Goal: Task Accomplishment & Management: Complete application form

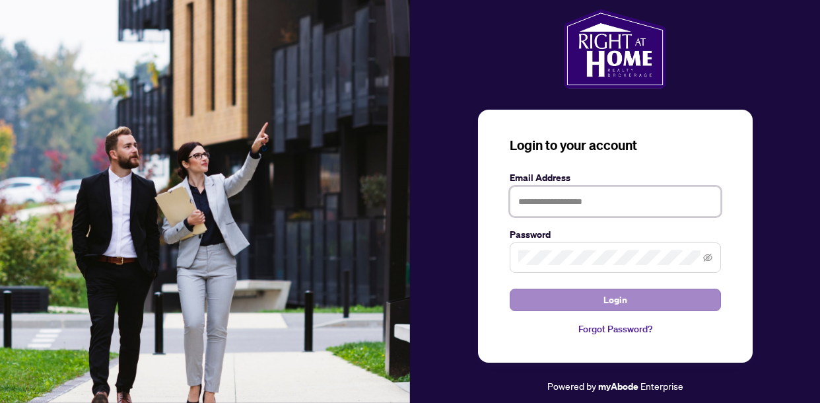
type input "**********"
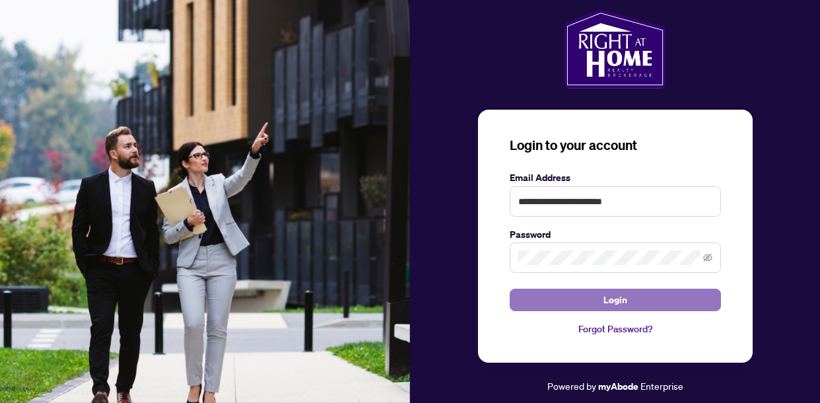
click at [613, 293] on span "Login" at bounding box center [615, 299] width 24 height 21
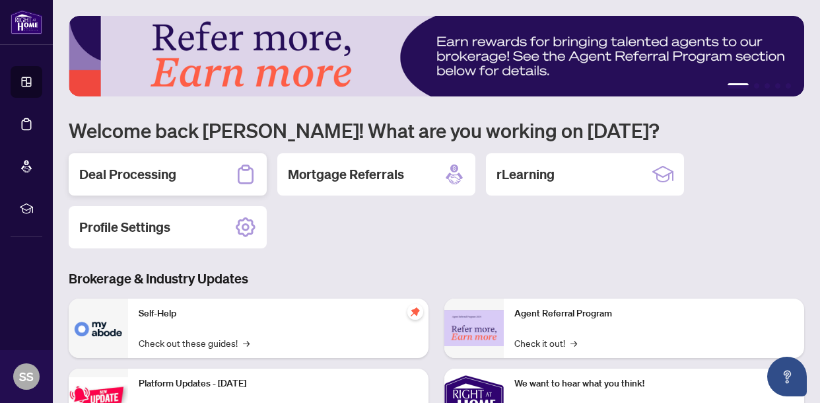
click at [167, 175] on h2 "Deal Processing" at bounding box center [127, 174] width 97 height 18
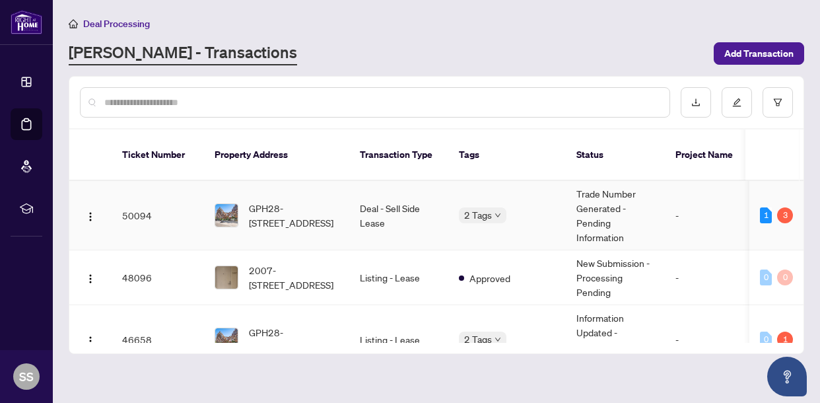
click at [282, 202] on span "GPH28-[STREET_ADDRESS]" at bounding box center [294, 215] width 90 height 29
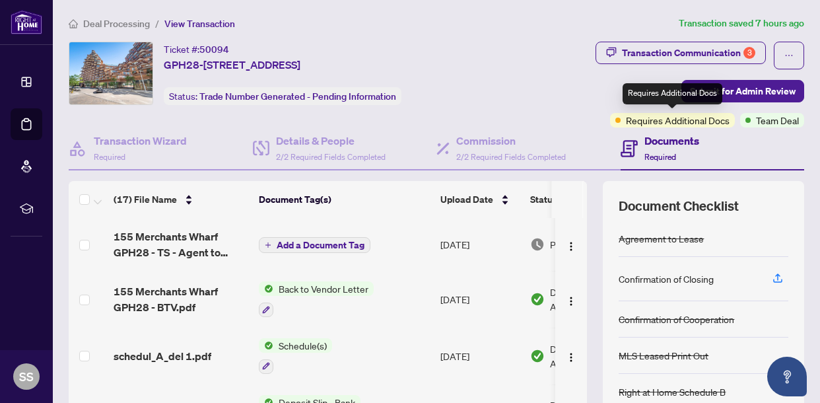
click at [675, 119] on span "Requires Additional Docs" at bounding box center [678, 120] width 104 height 15
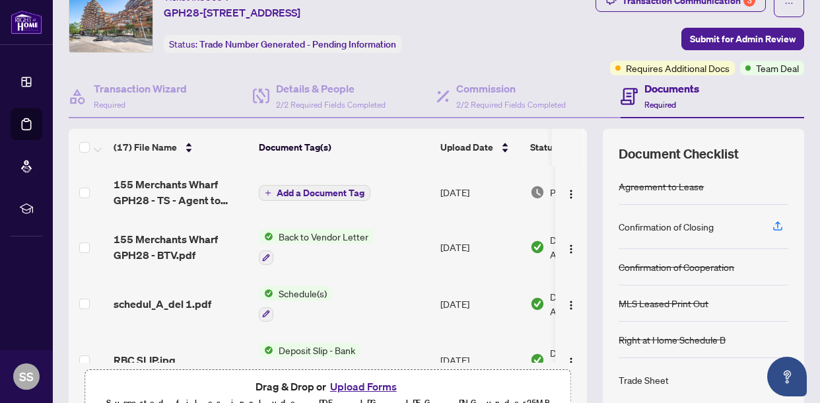
scroll to position [48, 0]
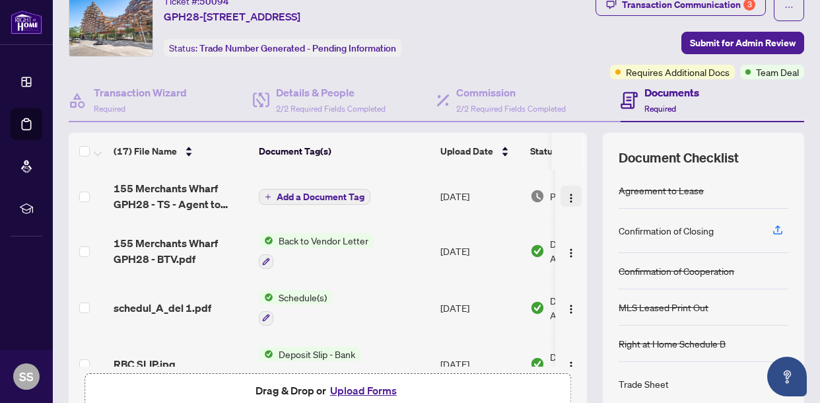
click at [570, 199] on img "button" at bounding box center [571, 198] width 11 height 11
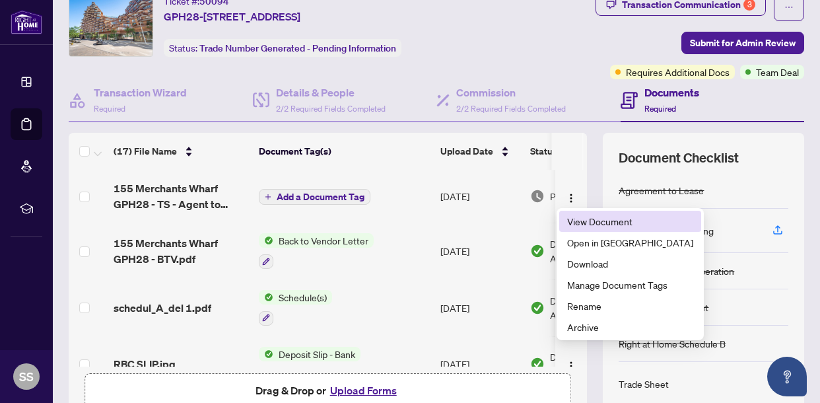
click at [581, 224] on span "View Document" at bounding box center [630, 221] width 126 height 15
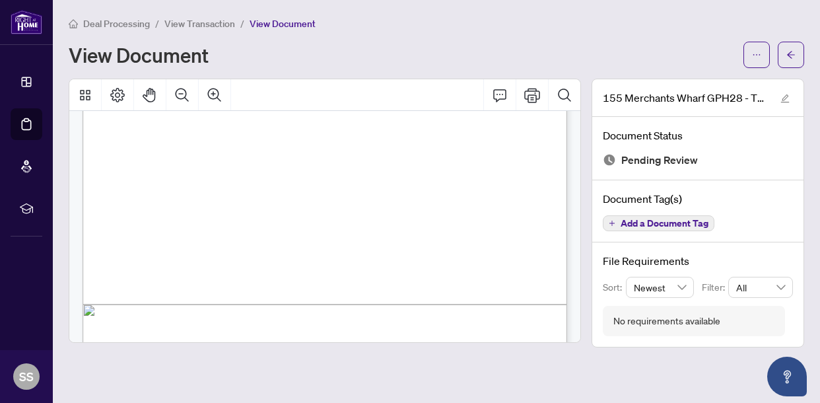
scroll to position [327, 0]
click at [783, 94] on icon "edit" at bounding box center [784, 98] width 9 height 9
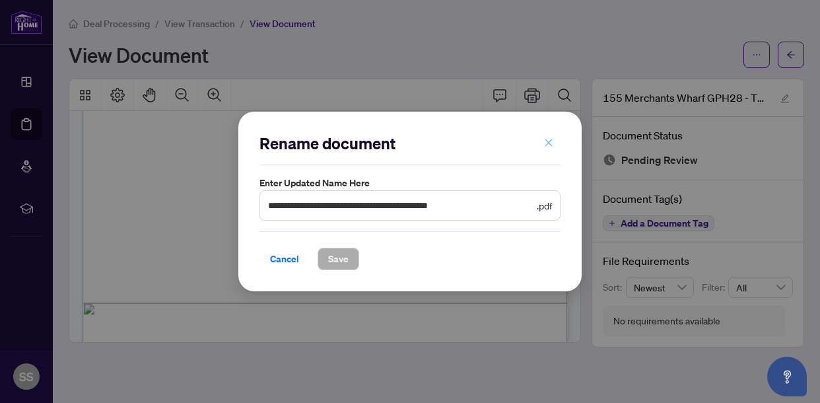
click at [544, 143] on icon "close" at bounding box center [548, 142] width 9 height 9
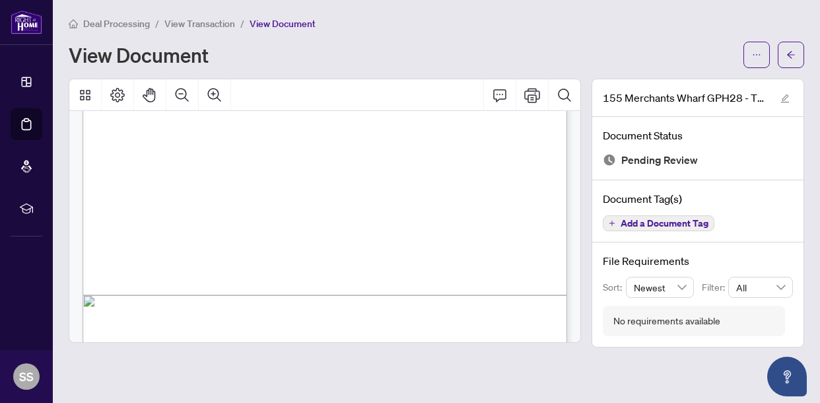
scroll to position [336, 0]
click at [502, 98] on icon "Comment" at bounding box center [499, 95] width 13 height 13
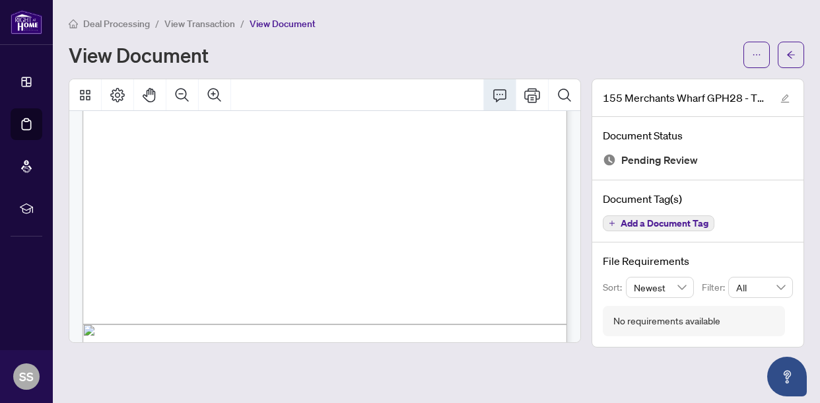
scroll to position [306, 0]
click at [501, 97] on icon "Comment" at bounding box center [500, 95] width 16 height 16
click at [120, 96] on icon "Page Layout" at bounding box center [118, 95] width 16 height 16
click at [83, 92] on icon "Thumbnails" at bounding box center [85, 95] width 11 height 11
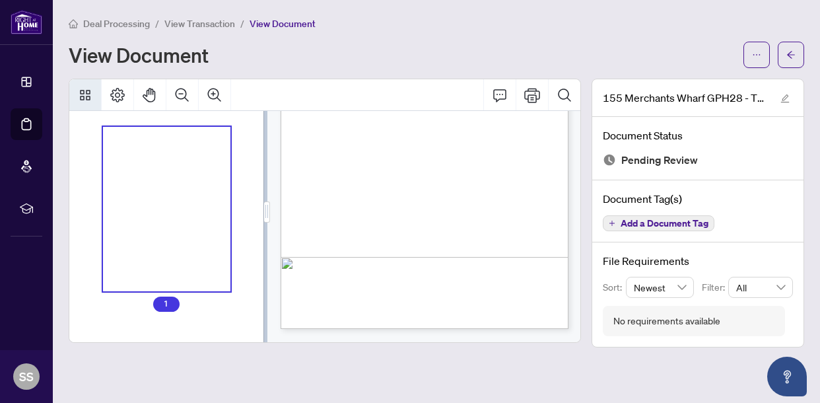
scroll to position [168, 0]
click at [499, 99] on icon "Comment" at bounding box center [500, 95] width 16 height 16
click at [535, 96] on icon "Print" at bounding box center [532, 95] width 16 height 16
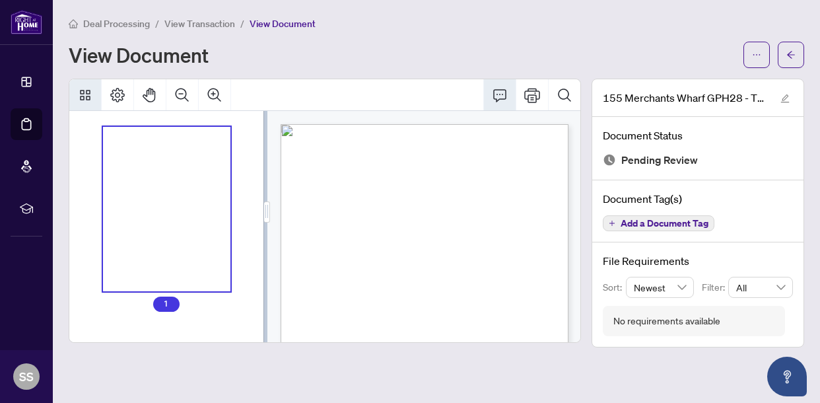
click at [81, 91] on icon "Thumbnails" at bounding box center [85, 95] width 11 height 11
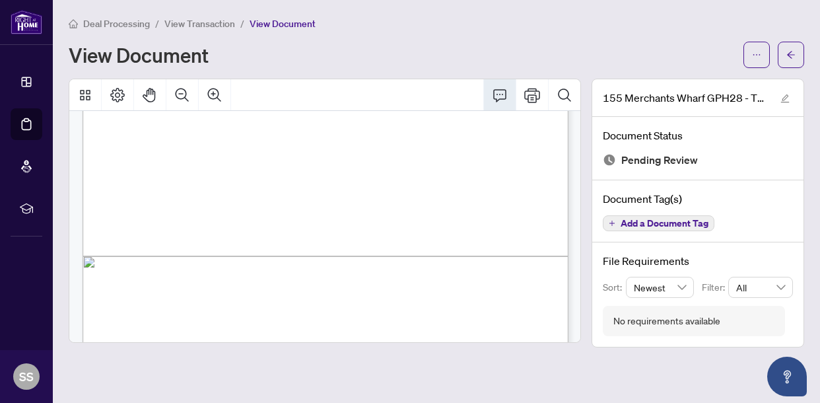
scroll to position [424, 0]
drag, startPoint x: 178, startPoint y: 274, endPoint x: 192, endPoint y: 282, distance: 16.0
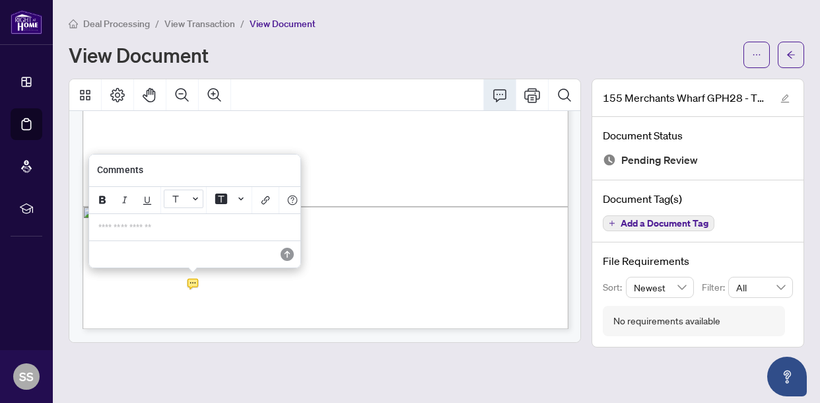
click at [195, 197] on button "Font Color" at bounding box center [184, 198] width 40 height 18
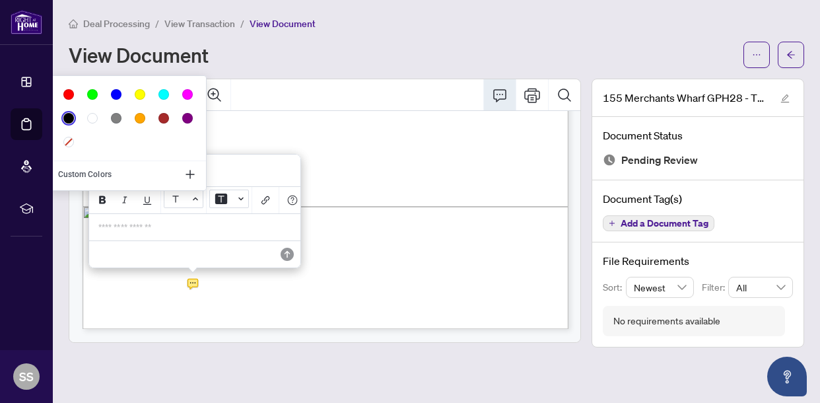
click at [241, 201] on icon "Background Color" at bounding box center [240, 198] width 5 height 5
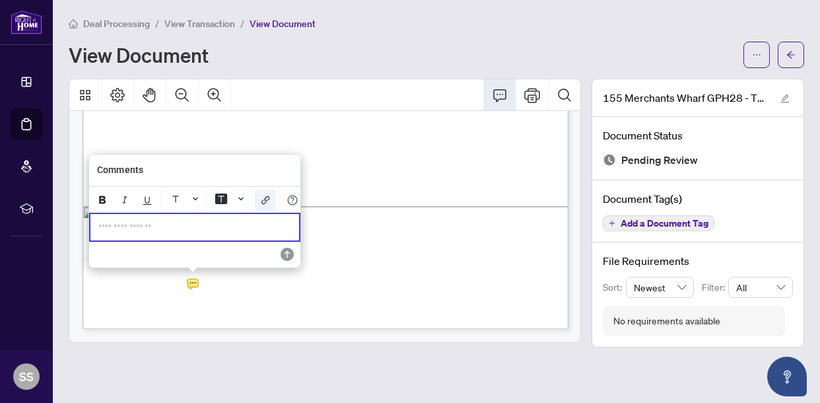
click at [267, 204] on icon "Add Link" at bounding box center [265, 200] width 11 height 11
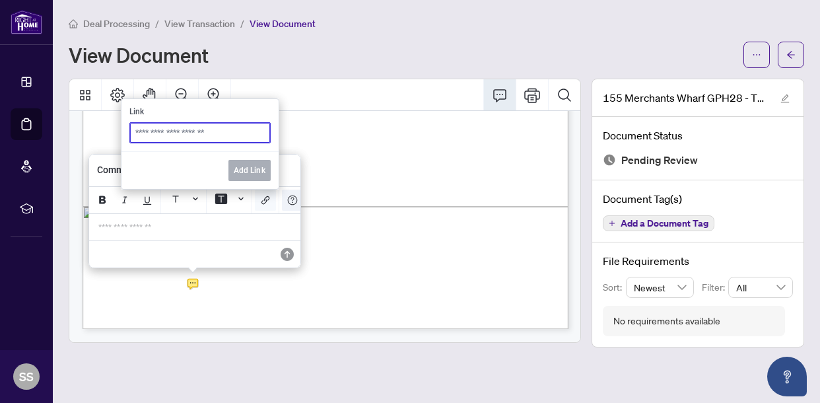
click at [291, 201] on icon "Help" at bounding box center [292, 200] width 11 height 11
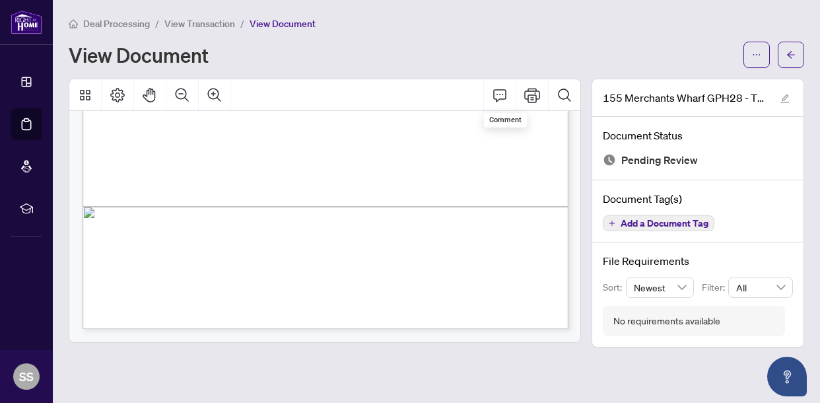
scroll to position [0, 0]
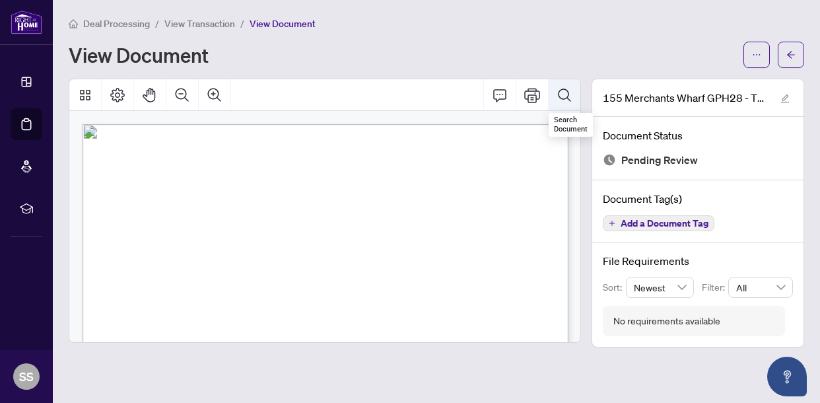
click at [567, 96] on icon "Search Document" at bounding box center [564, 94] width 13 height 13
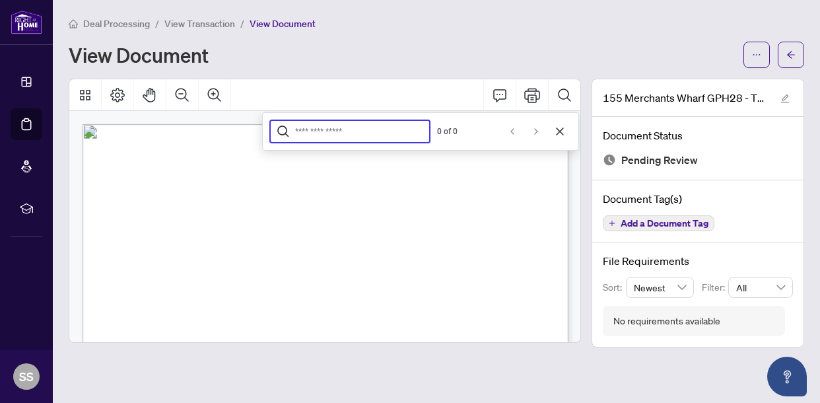
click at [757, 68] on div "Deal Processing / View Transaction / View Document View Document 155 Merchants …" at bounding box center [436, 181] width 735 height 331
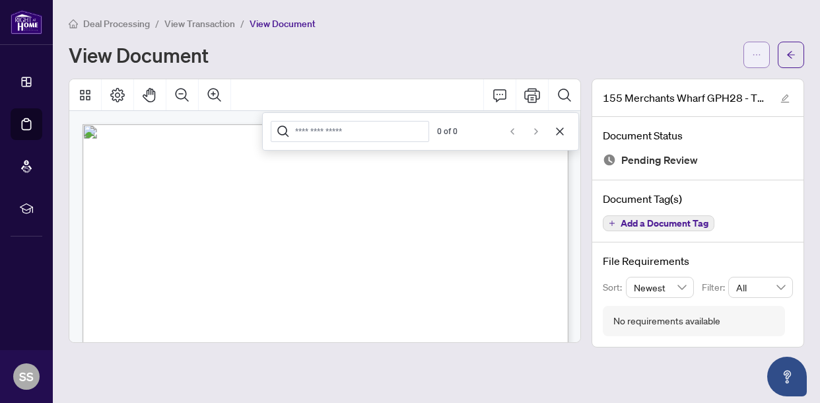
click at [758, 58] on icon "ellipsis" at bounding box center [756, 54] width 9 height 9
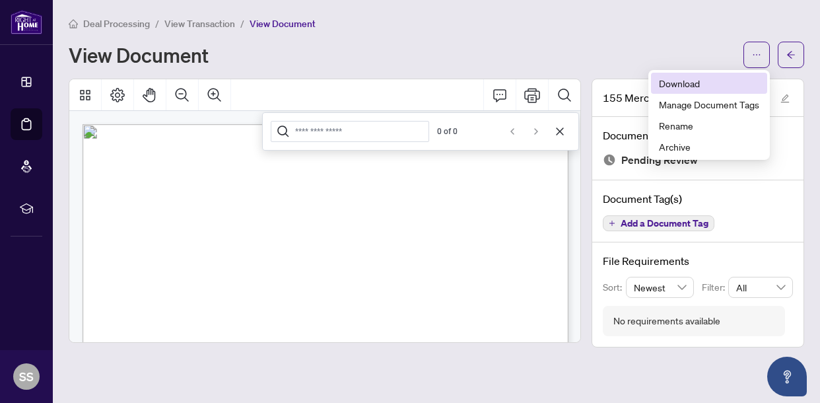
click at [690, 85] on span "Download" at bounding box center [709, 83] width 100 height 15
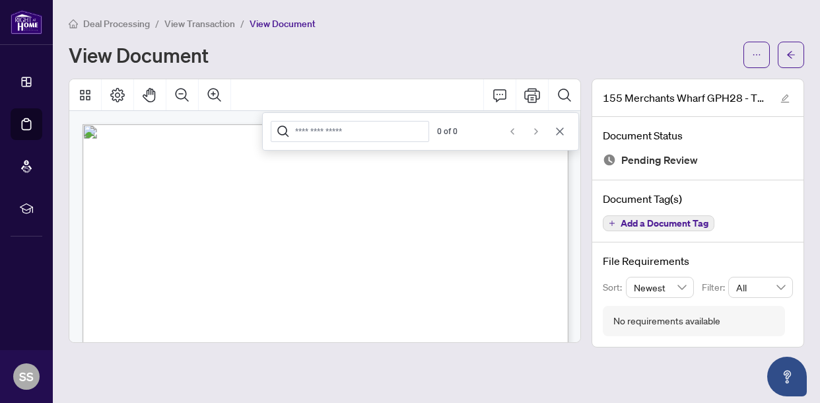
click at [557, 131] on icon "Cancel" at bounding box center [559, 131] width 11 height 11
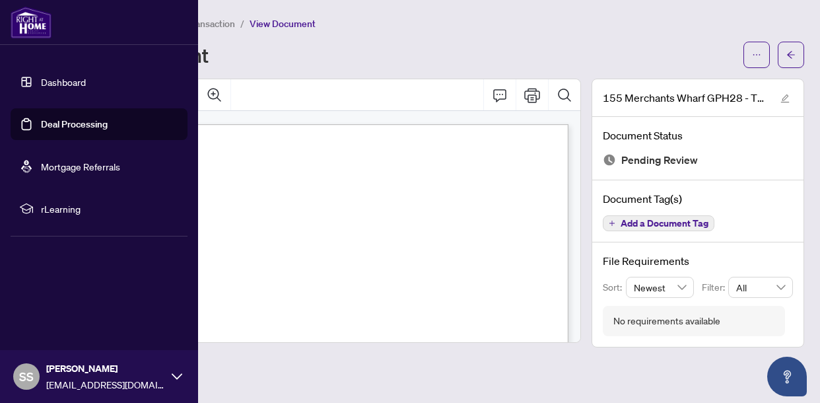
click at [69, 125] on link "Deal Processing" at bounding box center [74, 124] width 67 height 12
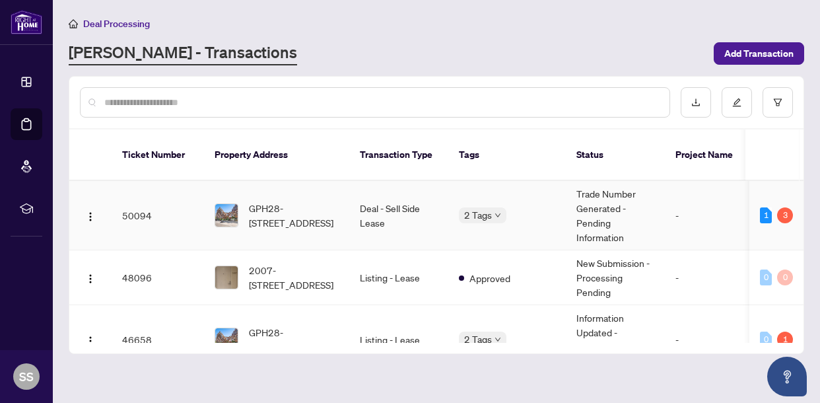
scroll to position [61, 0]
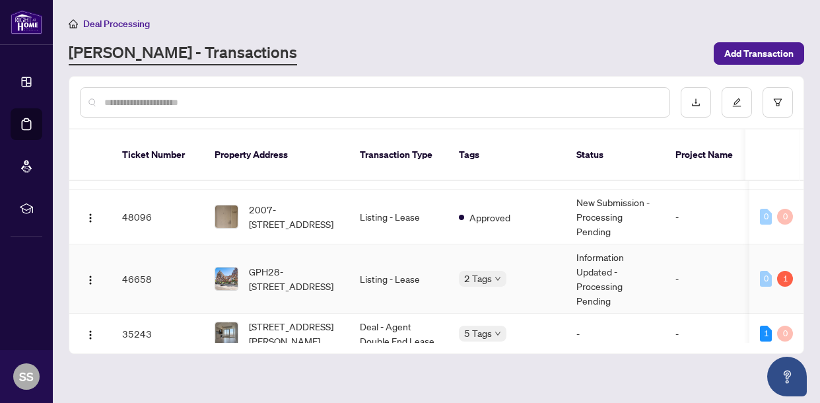
click at [481, 264] on body "Dashboard Deal Processing Mortgage Referrals rLearning SS [PERSON_NAME] [EMAIL_…" at bounding box center [410, 201] width 820 height 403
click at [265, 202] on span "2007-[STREET_ADDRESS]" at bounding box center [294, 216] width 90 height 29
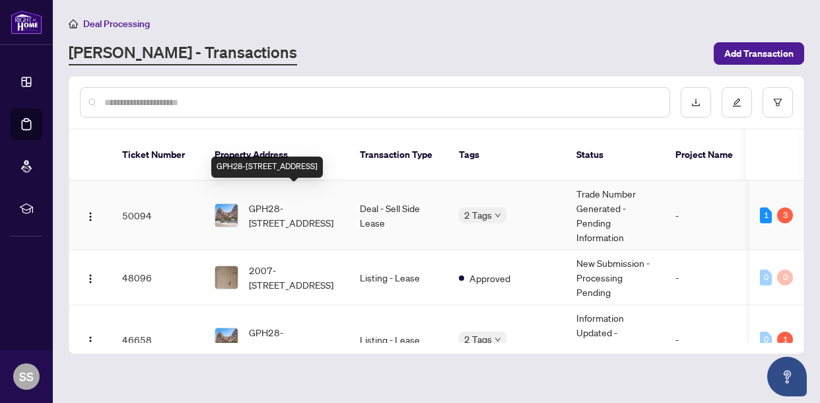
click at [293, 201] on span "GPH28-[STREET_ADDRESS]" at bounding box center [294, 215] width 90 height 29
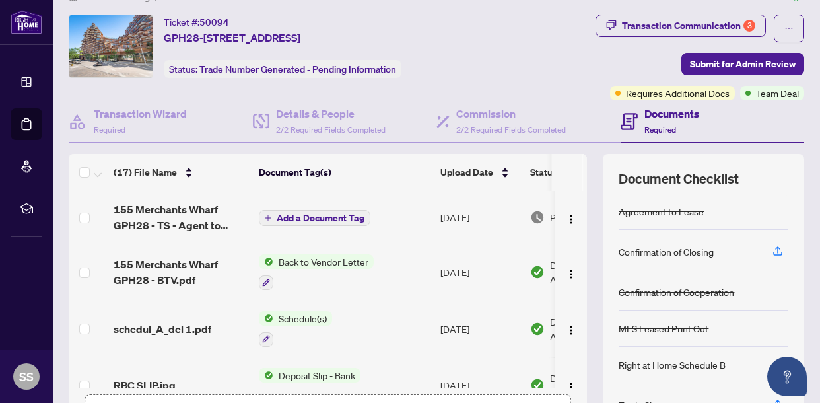
click at [327, 214] on span "Add a Document Tag" at bounding box center [321, 217] width 88 height 9
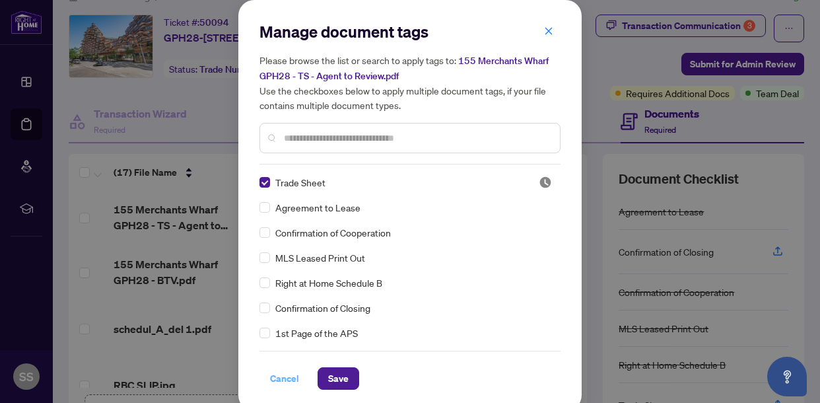
click at [291, 380] on span "Cancel" at bounding box center [284, 378] width 29 height 21
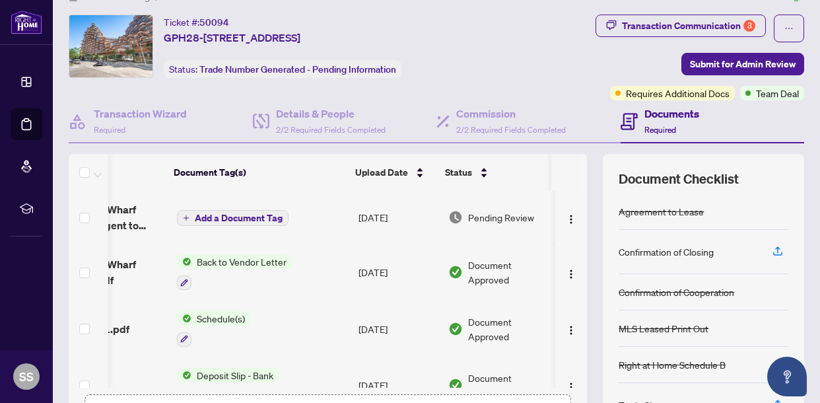
scroll to position [0, 84]
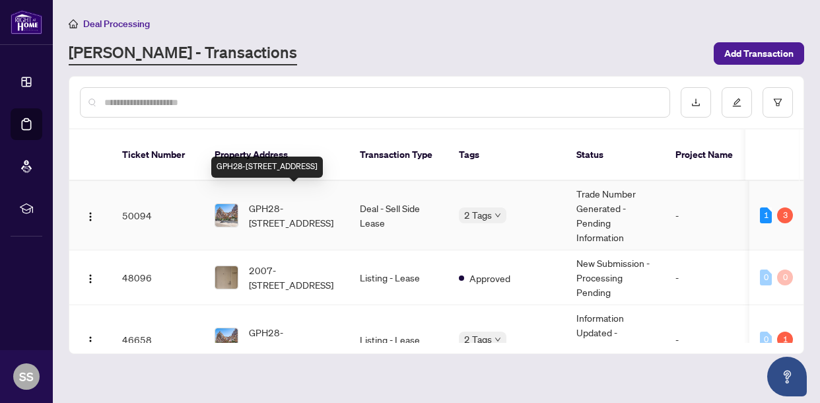
click at [279, 210] on span "GPH28-[STREET_ADDRESS]" at bounding box center [294, 215] width 90 height 29
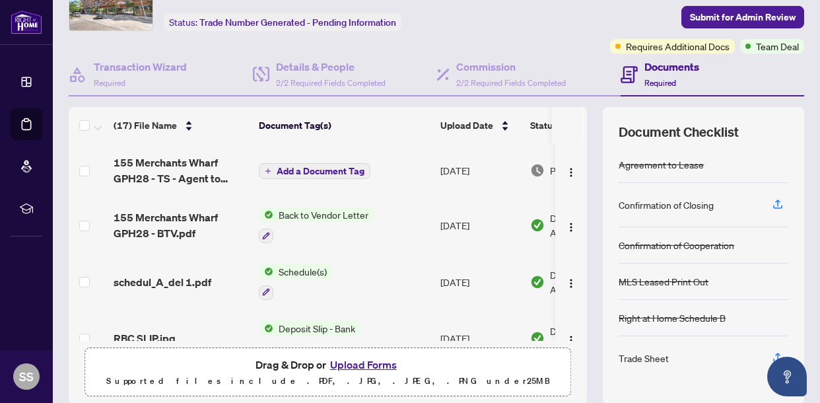
scroll to position [121, 0]
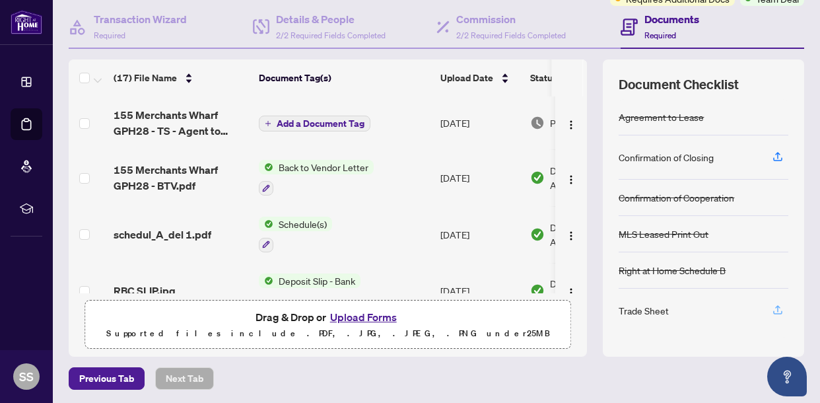
click at [780, 308] on icon "button" at bounding box center [777, 310] width 12 height 12
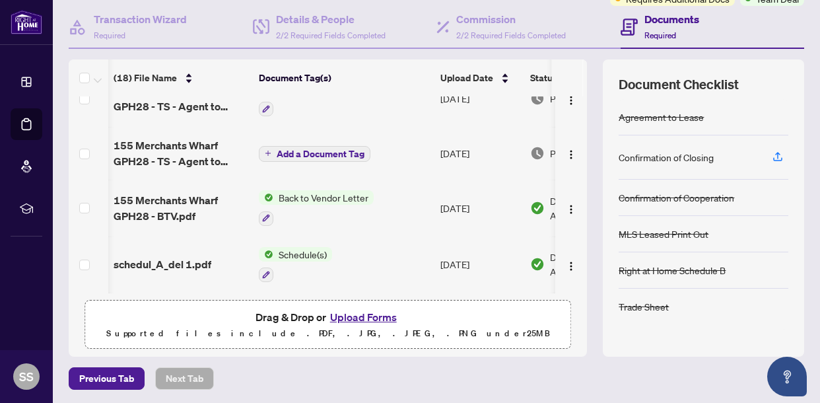
scroll to position [0, 85]
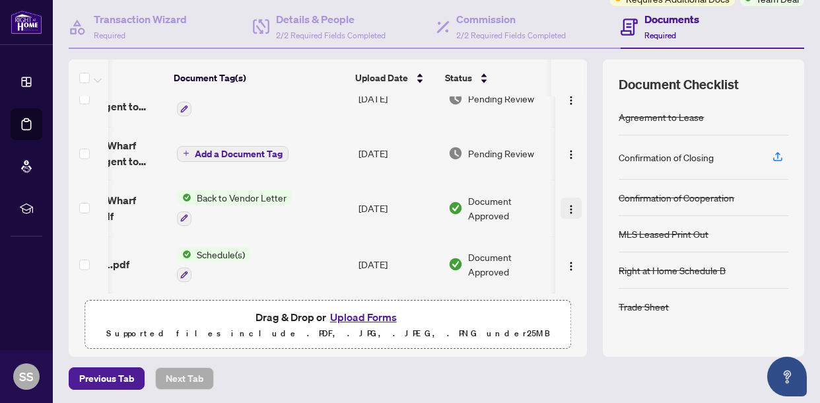
click at [566, 204] on img "button" at bounding box center [571, 209] width 11 height 11
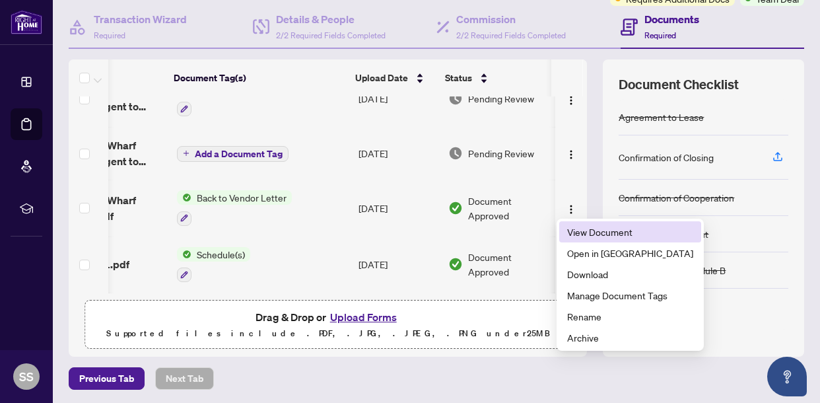
click at [569, 223] on li "View Document" at bounding box center [630, 231] width 142 height 21
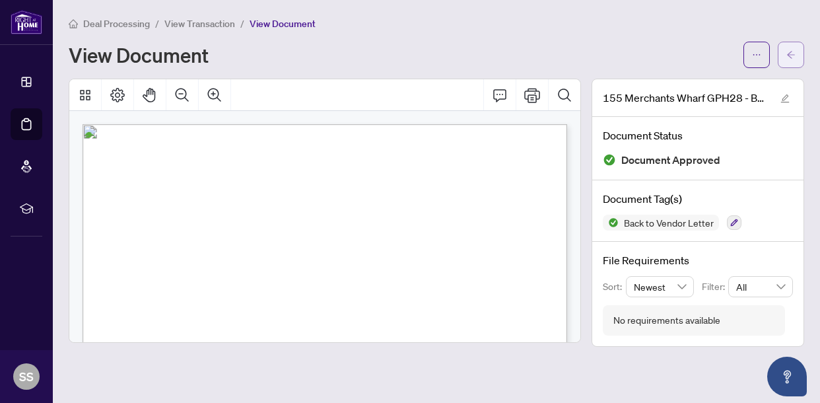
click at [797, 59] on button "button" at bounding box center [790, 55] width 26 height 26
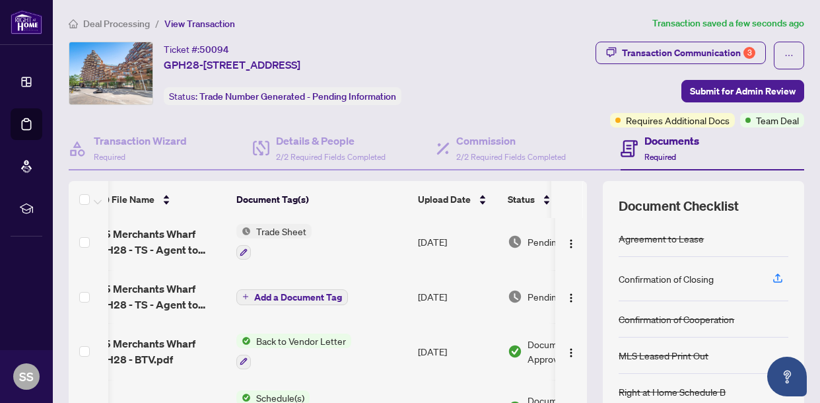
scroll to position [5, 0]
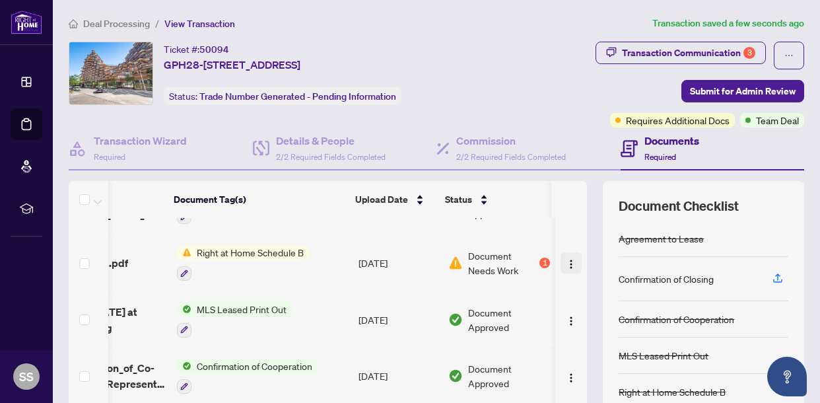
click at [572, 259] on img "button" at bounding box center [571, 264] width 11 height 11
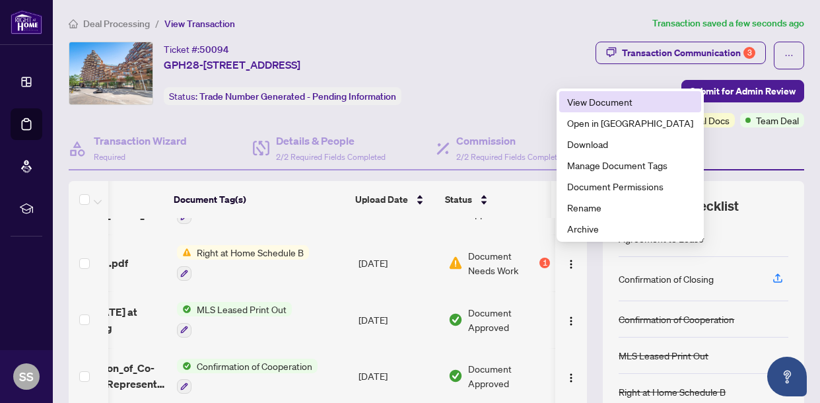
click at [584, 102] on span "View Document" at bounding box center [630, 101] width 126 height 15
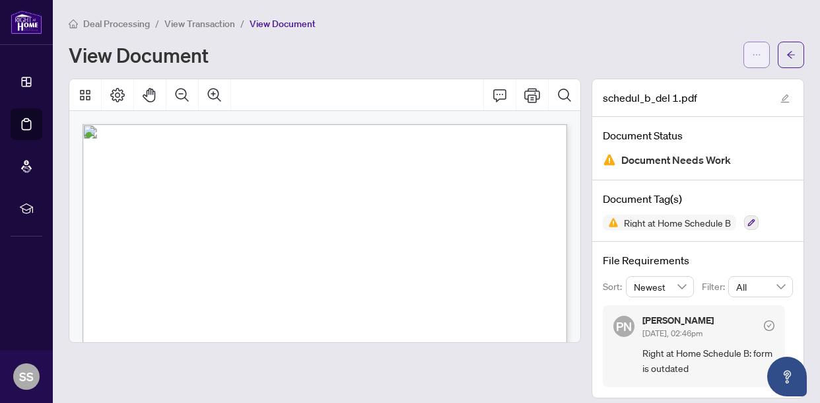
click at [756, 55] on icon "ellipsis" at bounding box center [756, 54] width 9 height 9
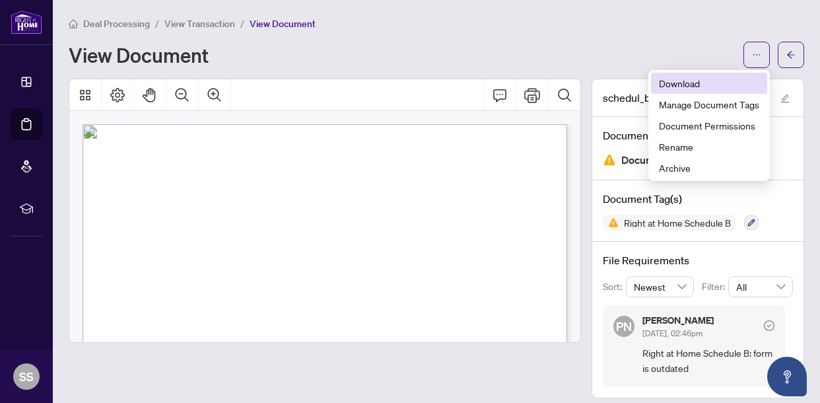
click at [694, 84] on span "Download" at bounding box center [709, 83] width 100 height 15
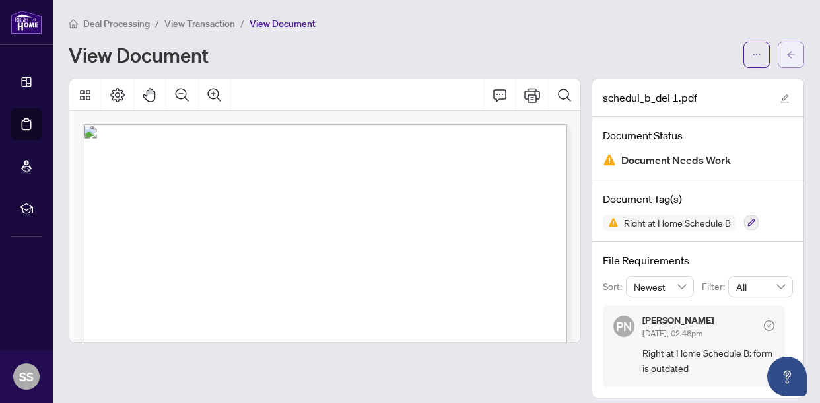
click at [800, 55] on button "button" at bounding box center [790, 55] width 26 height 26
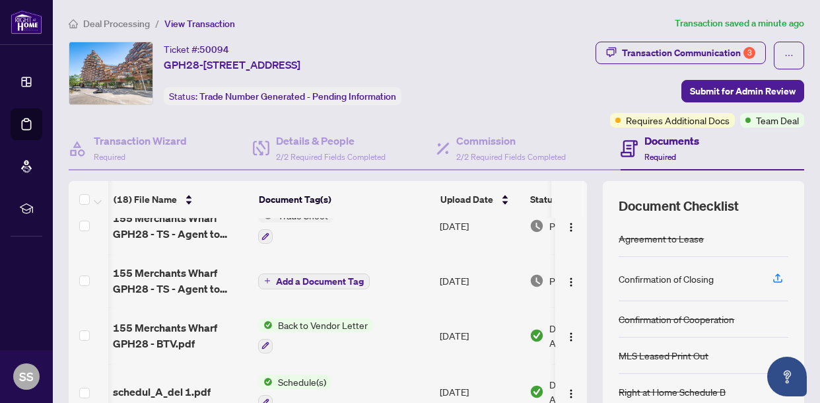
scroll to position [0, 1]
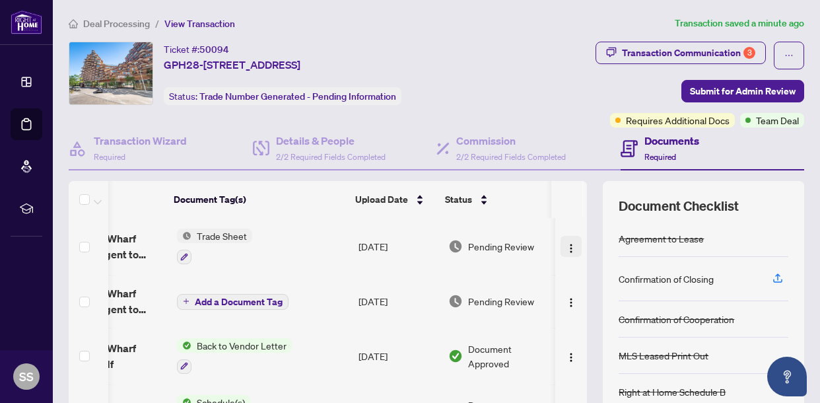
click at [566, 243] on img "button" at bounding box center [571, 248] width 11 height 11
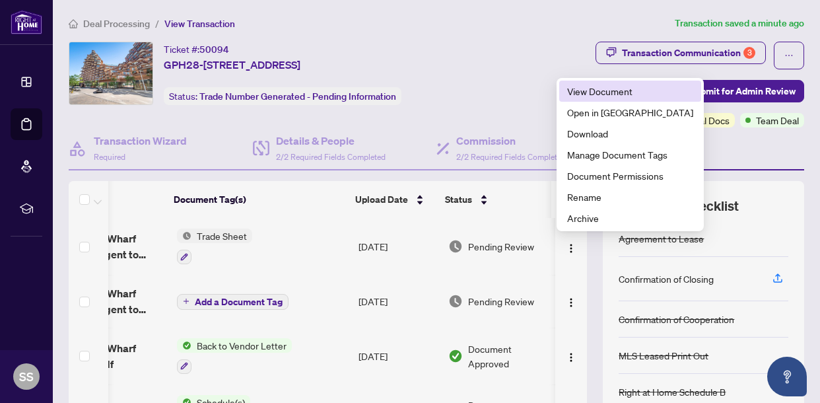
click at [597, 92] on span "View Document" at bounding box center [630, 91] width 126 height 15
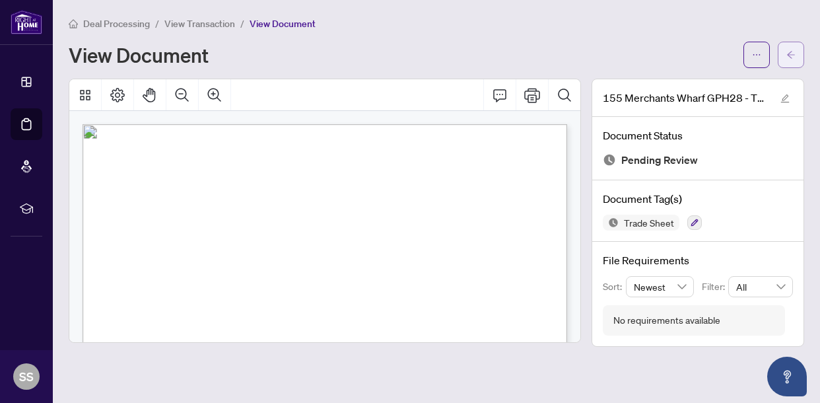
click at [792, 56] on icon "arrow-left" at bounding box center [790, 54] width 9 height 9
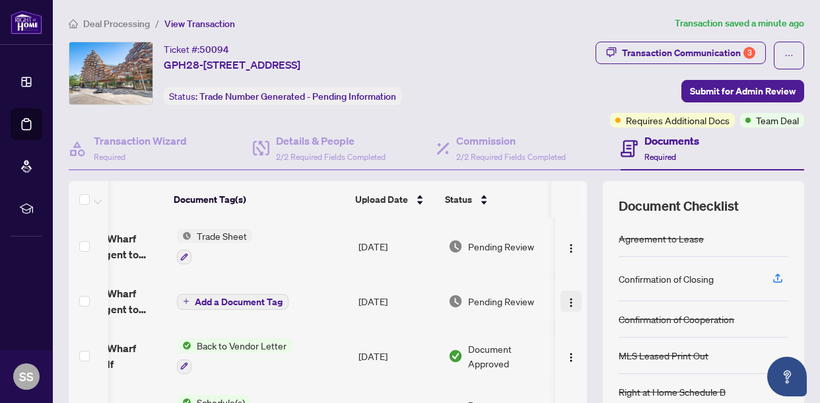
click at [566, 302] on img "button" at bounding box center [571, 302] width 11 height 11
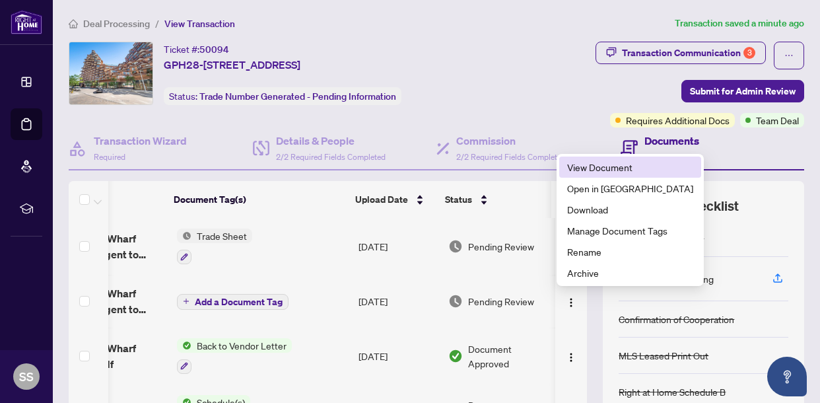
click at [590, 174] on li "View Document" at bounding box center [630, 166] width 142 height 21
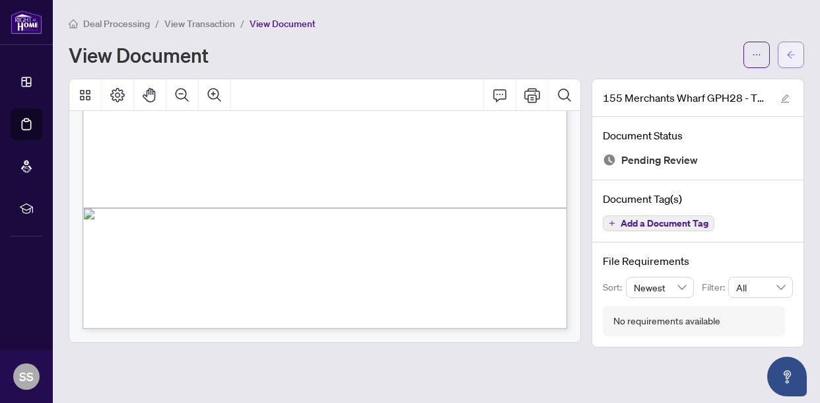
click at [791, 59] on span "button" at bounding box center [790, 54] width 9 height 21
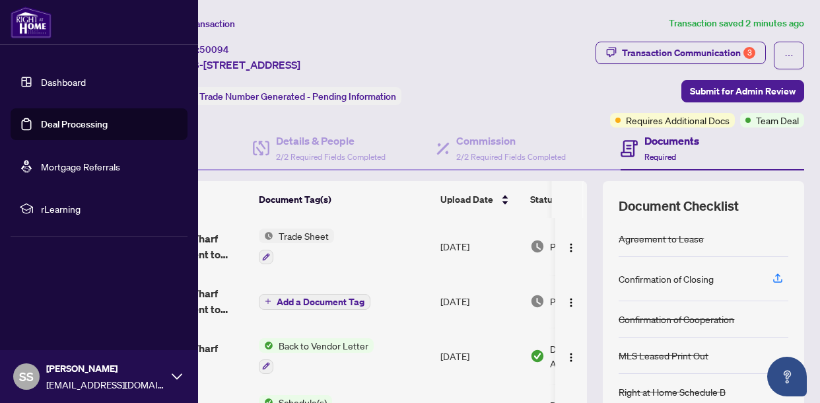
click at [73, 80] on link "Dashboard" at bounding box center [63, 82] width 45 height 12
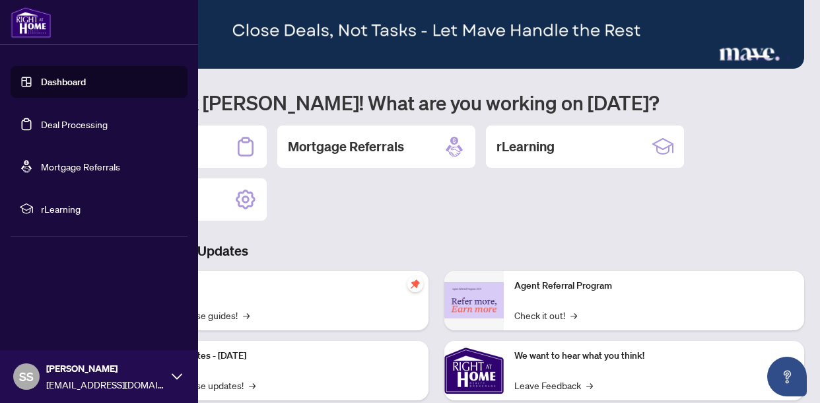
click at [71, 209] on span "rLearning" at bounding box center [109, 208] width 137 height 15
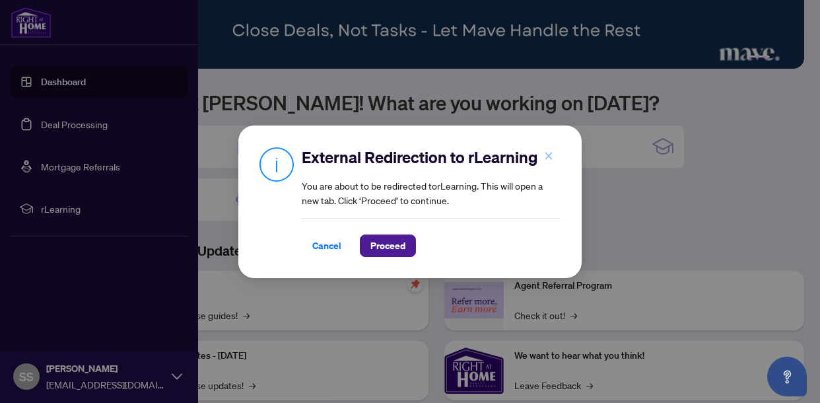
click at [546, 154] on icon "close" at bounding box center [548, 155] width 7 height 7
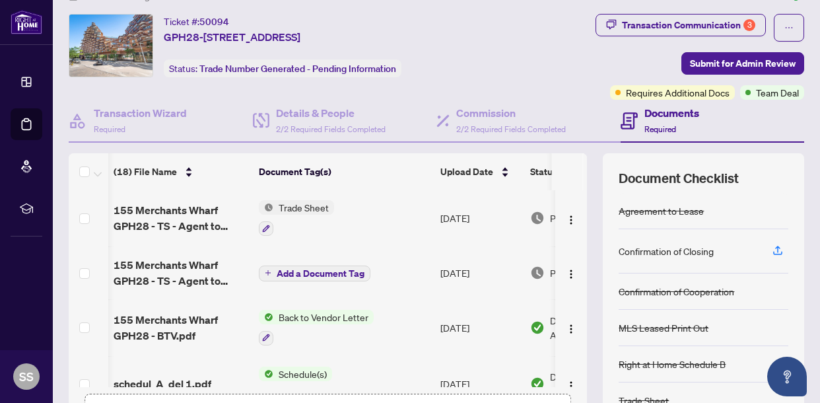
scroll to position [0, 85]
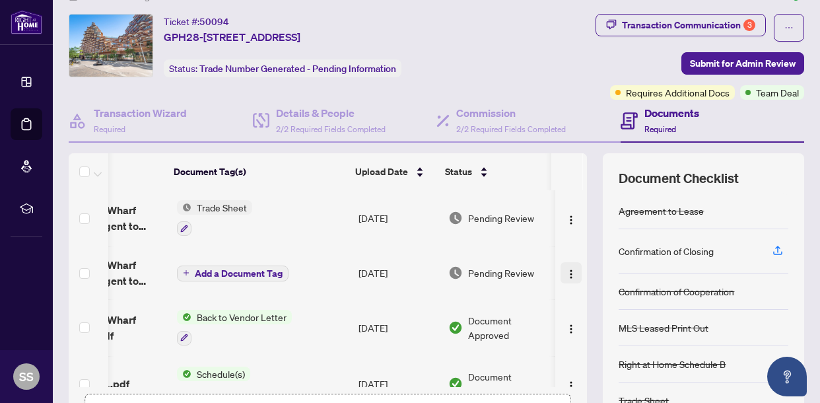
click at [570, 271] on img "button" at bounding box center [571, 274] width 11 height 11
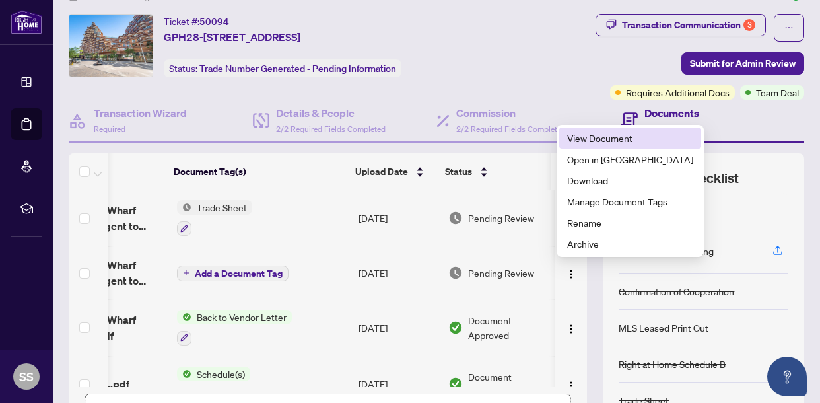
click at [595, 144] on span "View Document" at bounding box center [630, 138] width 126 height 15
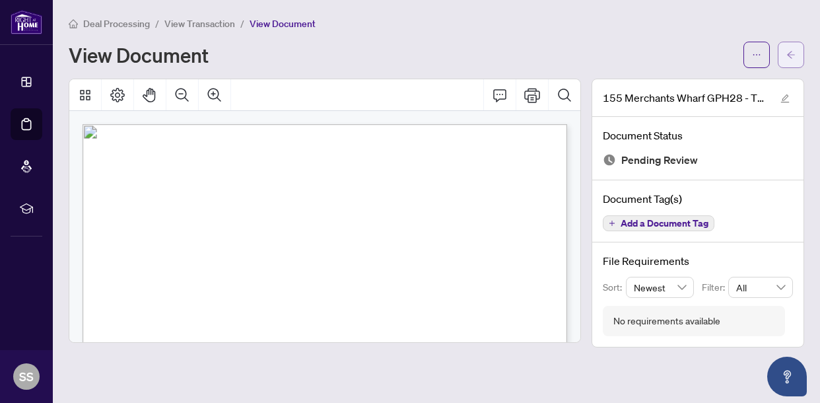
click at [791, 56] on icon "arrow-left" at bounding box center [790, 54] width 9 height 9
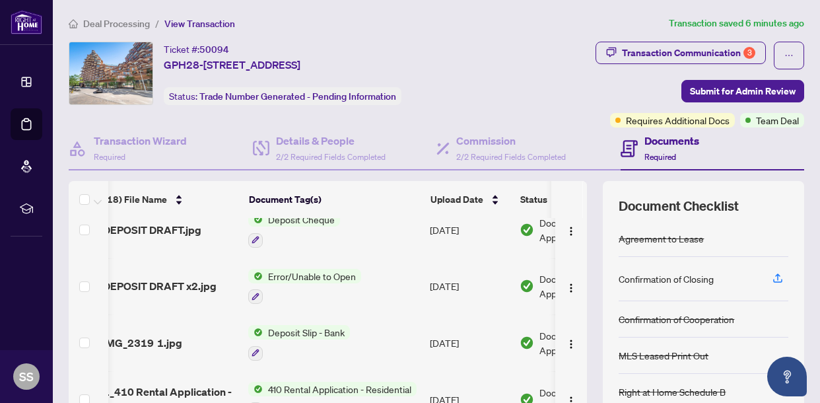
scroll to position [0, 11]
click at [655, 46] on div "Transaction Communication 3" at bounding box center [688, 52] width 133 height 21
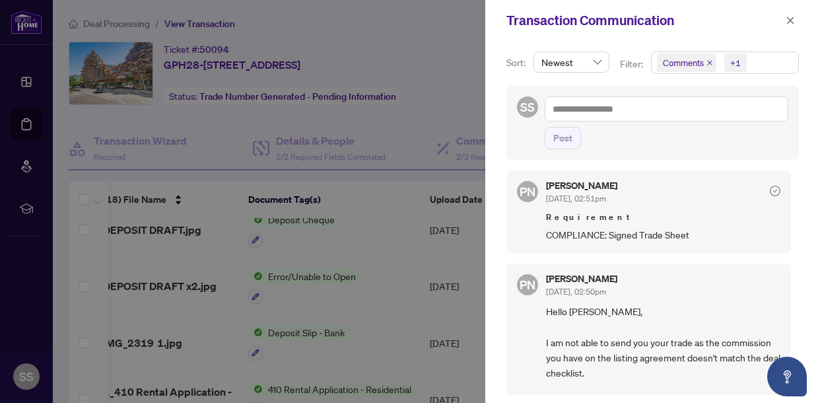
scroll to position [284, 0]
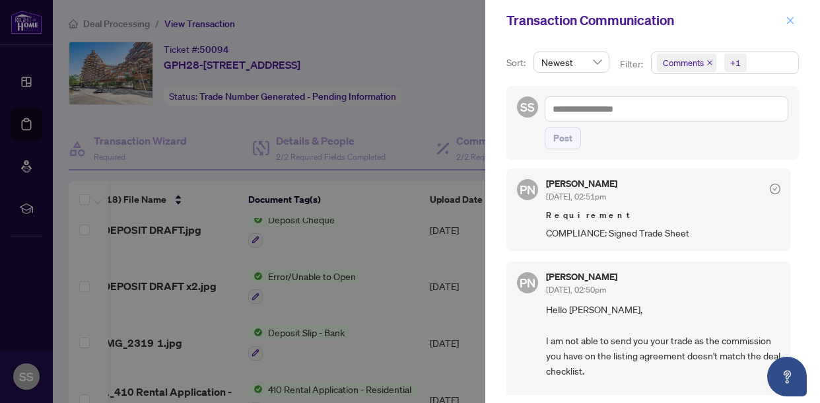
click at [790, 19] on icon "close" at bounding box center [789, 20] width 9 height 9
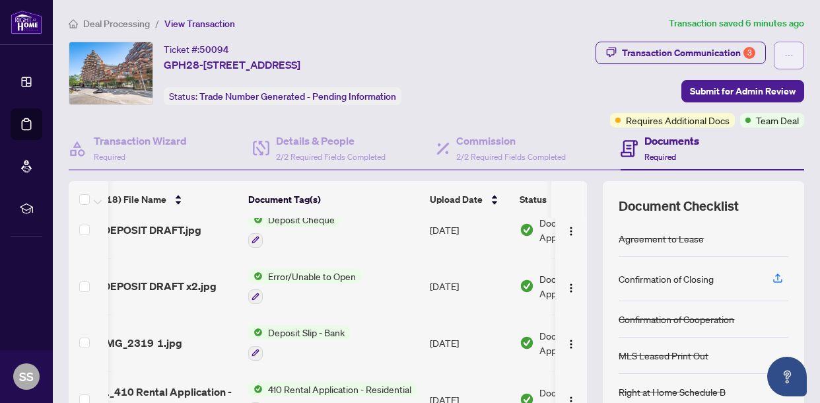
click at [786, 48] on span "button" at bounding box center [788, 55] width 9 height 21
click at [542, 20] on ol "Deal Processing / View Transaction" at bounding box center [366, 23] width 595 height 15
click at [646, 143] on h4 "Documents" at bounding box center [671, 141] width 55 height 16
click at [659, 143] on h4 "Documents" at bounding box center [671, 141] width 55 height 16
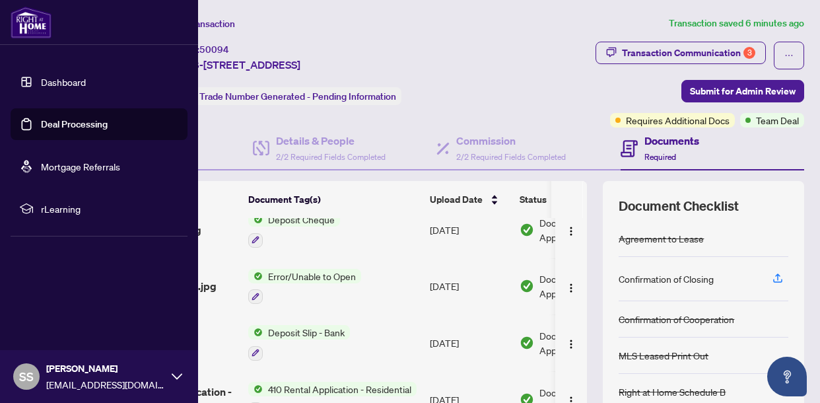
click at [77, 82] on link "Dashboard" at bounding box center [63, 82] width 45 height 12
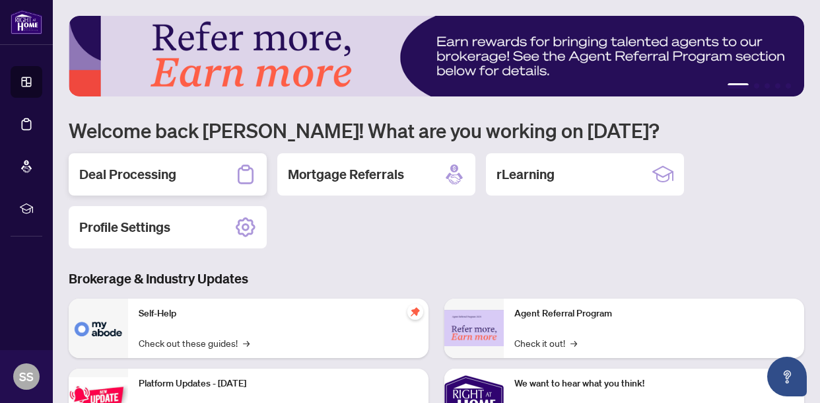
click at [170, 168] on h2 "Deal Processing" at bounding box center [127, 174] width 97 height 18
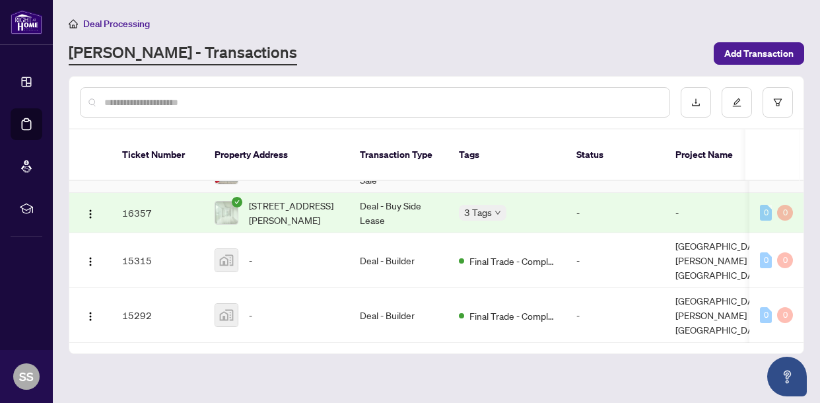
scroll to position [413, 0]
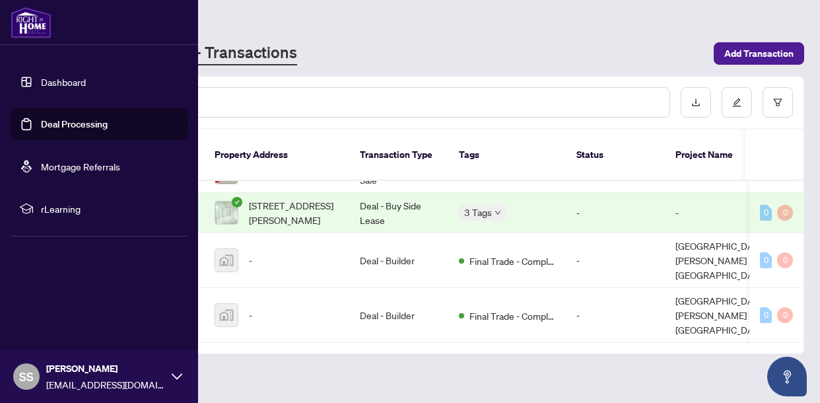
click at [41, 88] on link "Dashboard" at bounding box center [63, 82] width 45 height 12
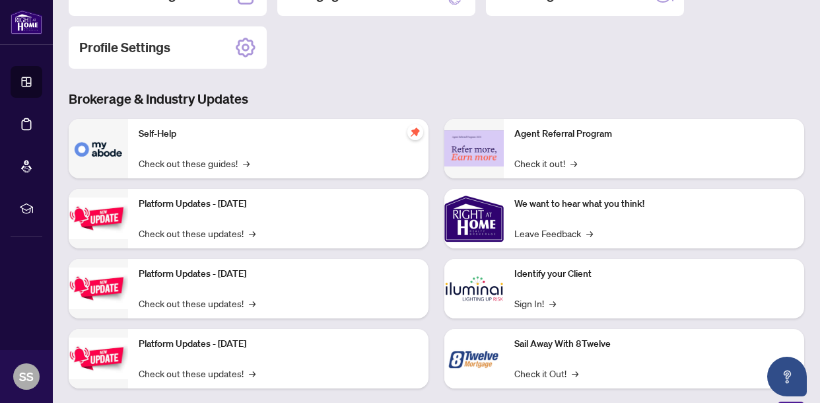
scroll to position [199, 0]
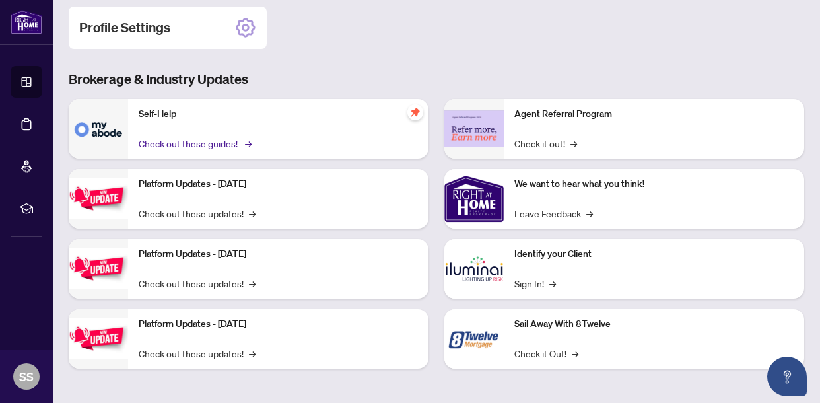
click at [224, 141] on link "Check out these guides! →" at bounding box center [194, 143] width 111 height 15
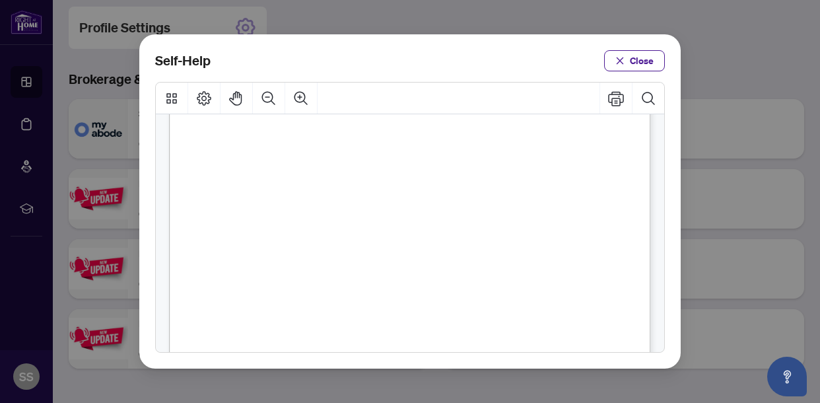
scroll to position [127, 0]
click at [636, 54] on span "Close" at bounding box center [642, 60] width 24 height 21
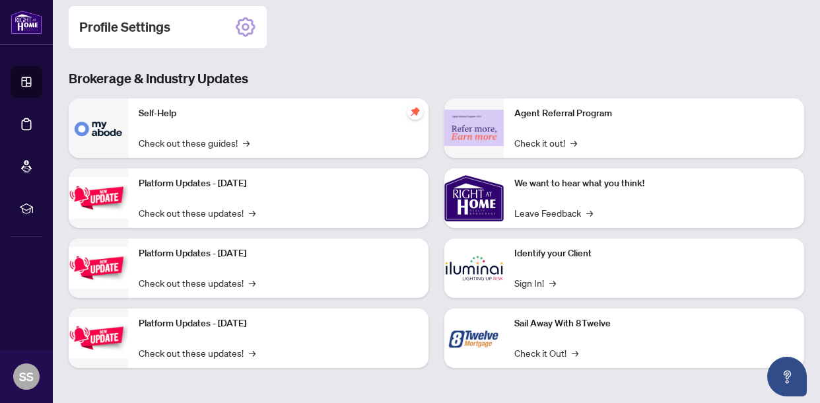
scroll to position [0, 0]
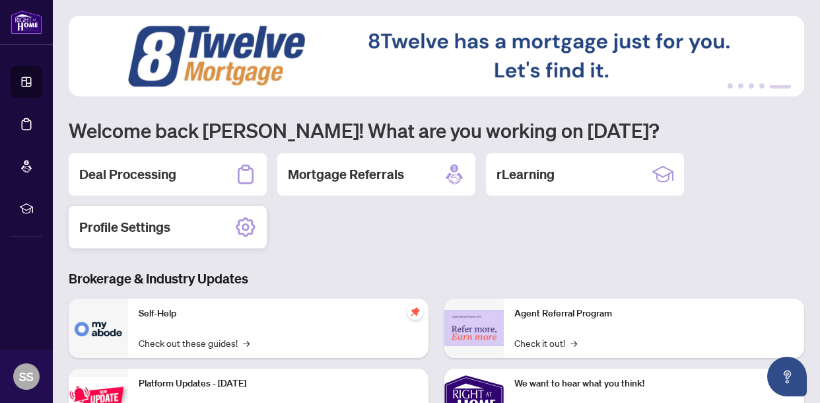
click at [242, 223] on icon at bounding box center [245, 226] width 21 height 21
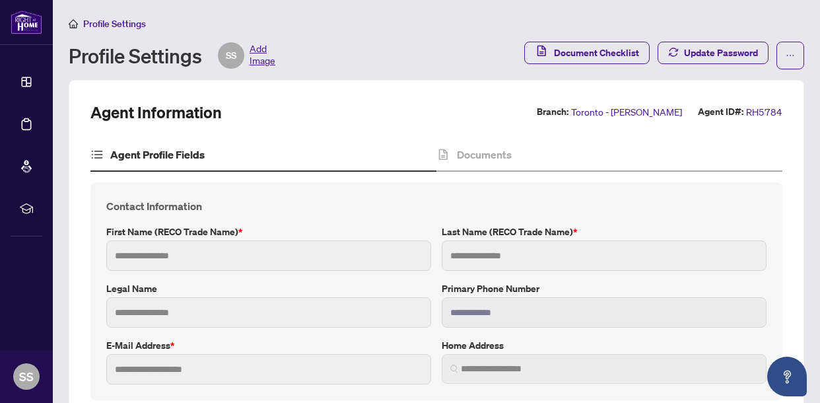
type input "******"
type input "*****"
type input "**********"
type input "*********"
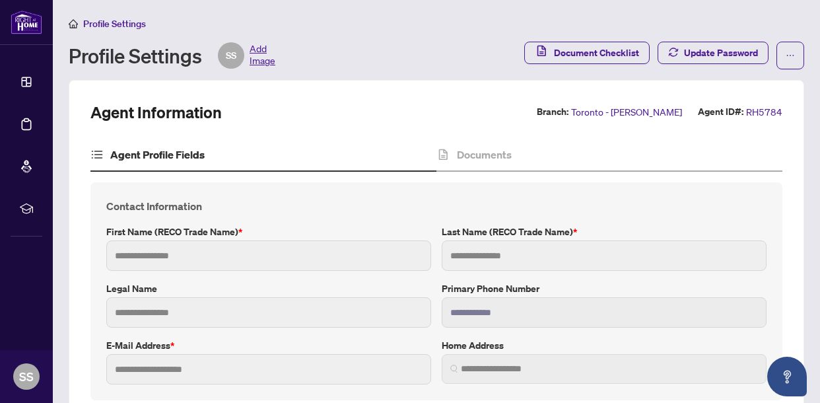
type input "**********"
type input "*"
type input "*******"
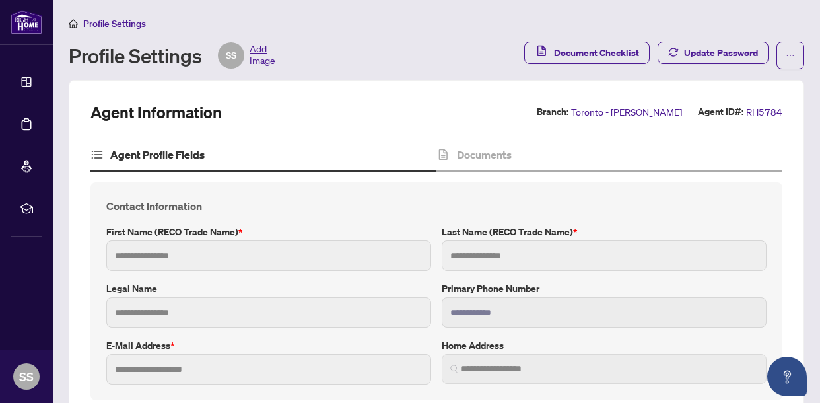
type input "*******"
type input "**********"
type input "****"
type input "**********"
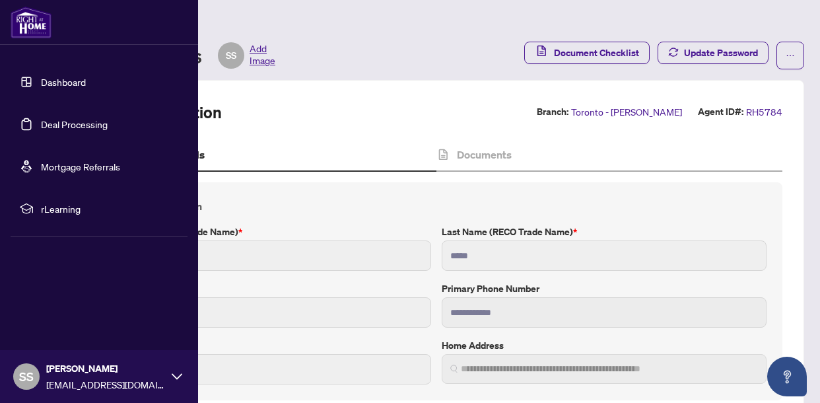
click at [41, 80] on link "Dashboard" at bounding box center [63, 82] width 45 height 12
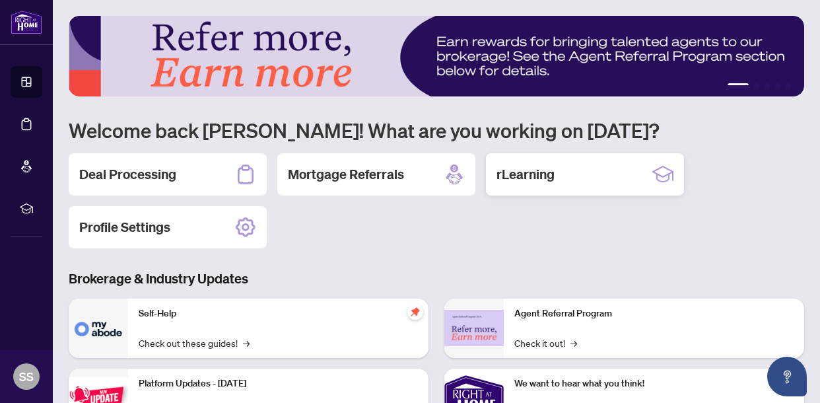
click at [526, 182] on h2 "rLearning" at bounding box center [525, 174] width 58 height 18
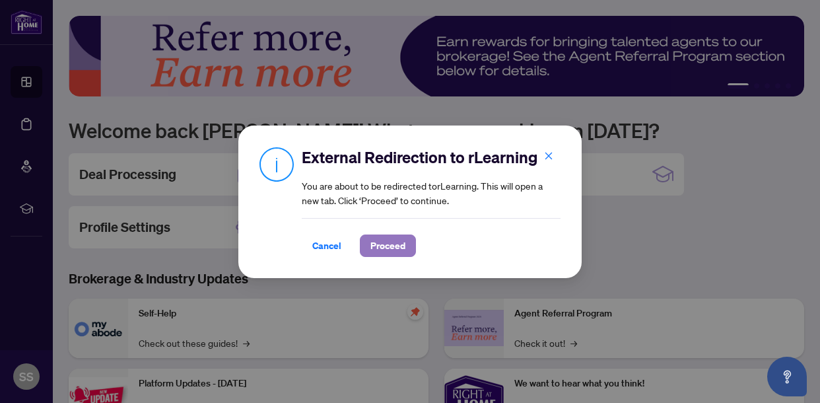
click at [398, 243] on span "Proceed" at bounding box center [387, 245] width 35 height 21
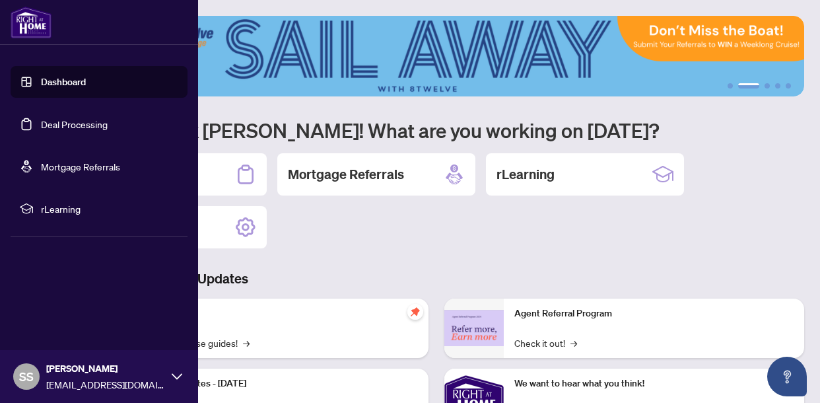
click at [41, 78] on link "Dashboard" at bounding box center [63, 82] width 45 height 12
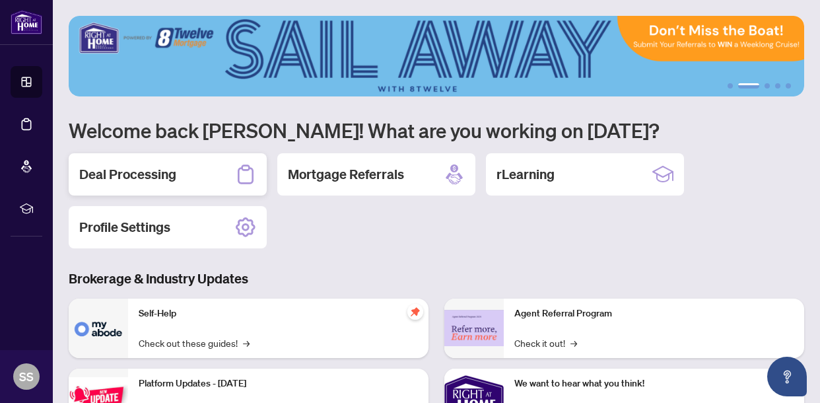
click at [150, 168] on h2 "Deal Processing" at bounding box center [127, 174] width 97 height 18
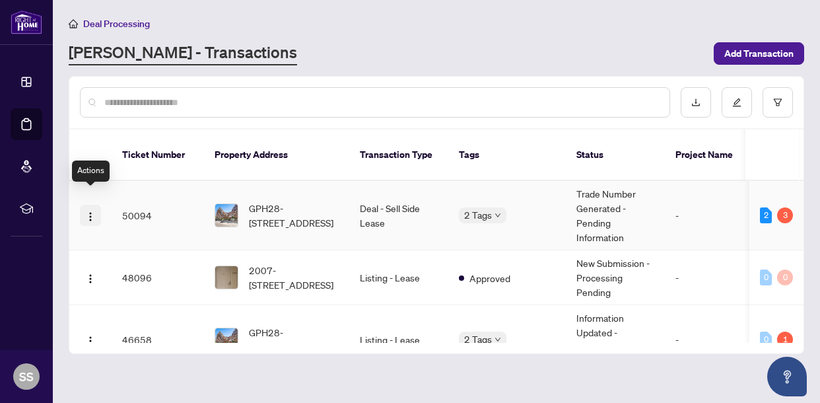
click at [85, 211] on img "button" at bounding box center [90, 216] width 11 height 11
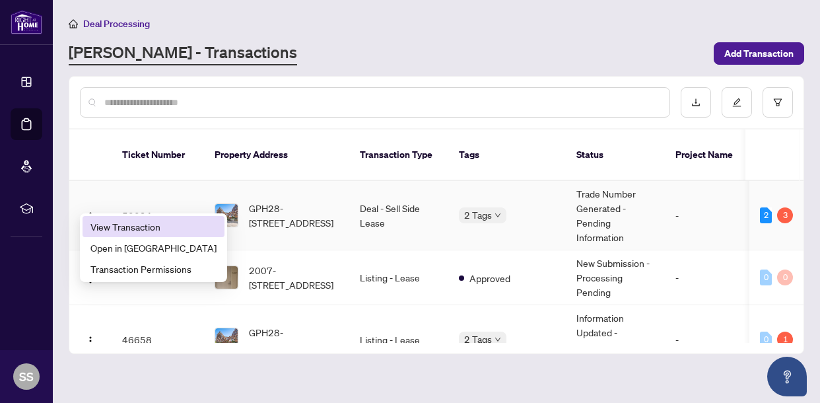
click at [133, 222] on span "View Transaction" at bounding box center [153, 226] width 126 height 15
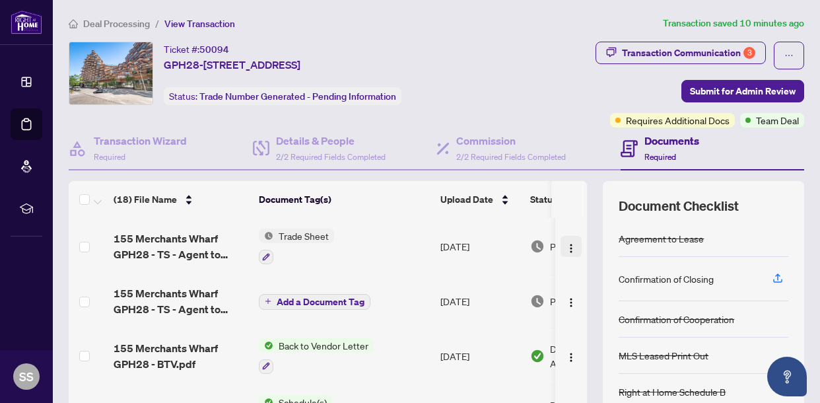
click at [566, 244] on img "button" at bounding box center [571, 248] width 11 height 11
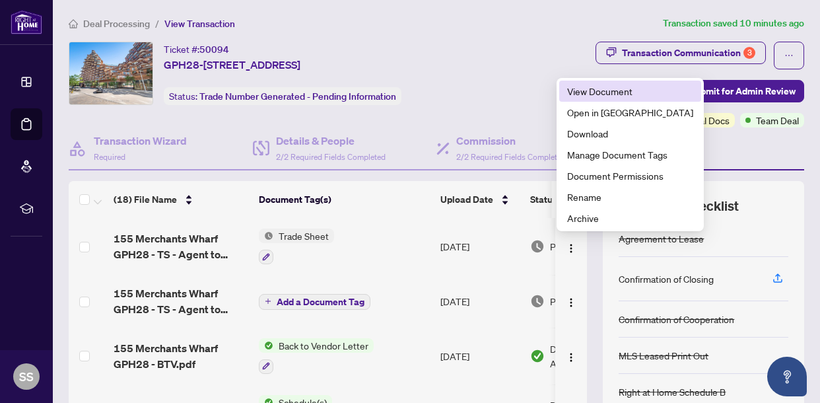
click at [579, 97] on span "View Document" at bounding box center [630, 91] width 126 height 15
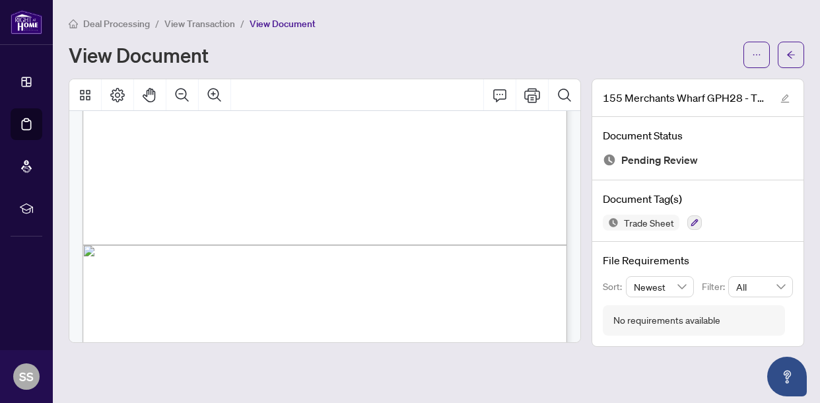
scroll to position [422, 0]
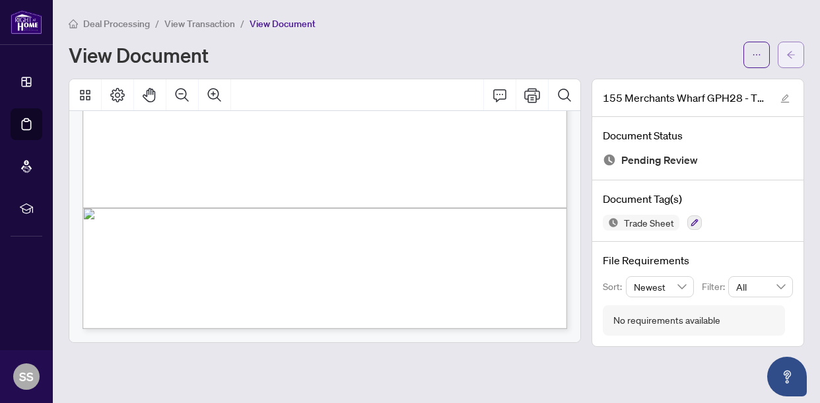
click at [787, 55] on icon "arrow-left" at bounding box center [790, 54] width 9 height 9
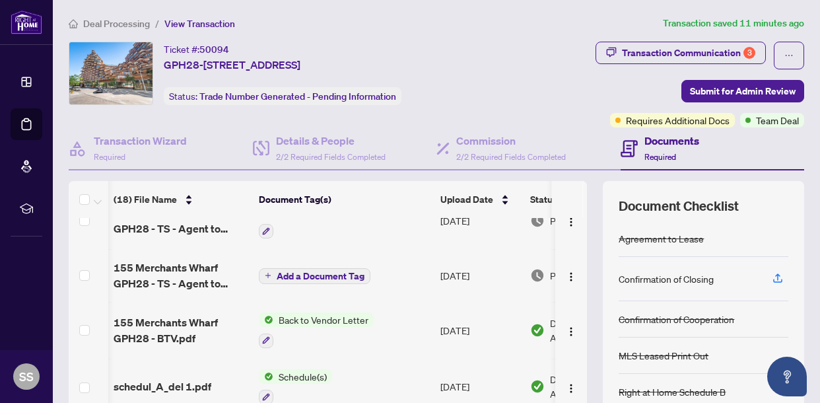
scroll to position [0, 85]
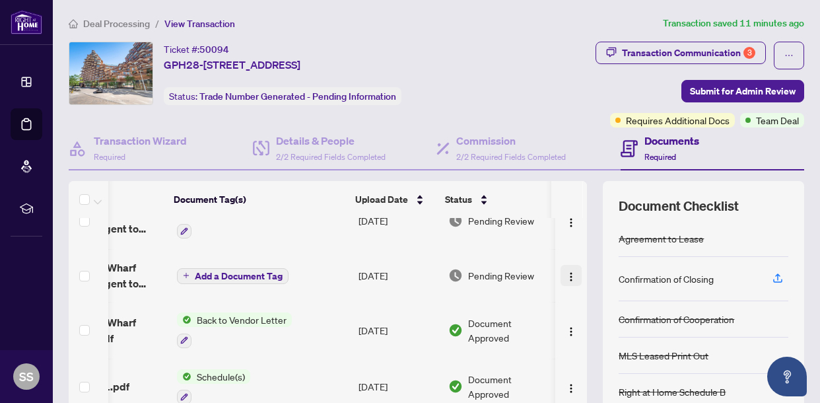
click at [560, 273] on button "button" at bounding box center [570, 275] width 21 height 21
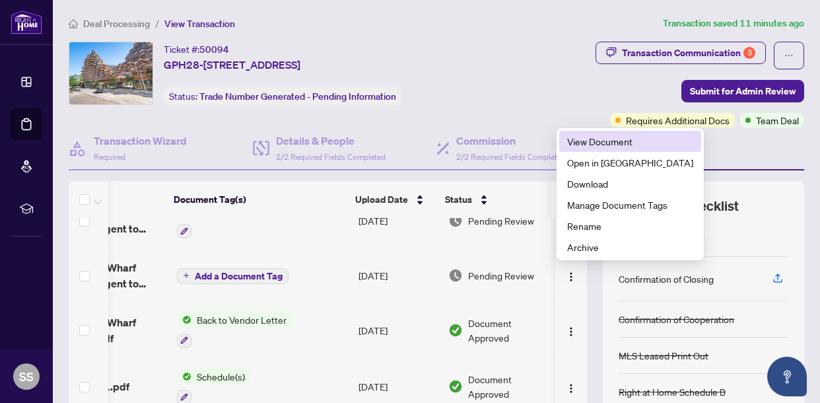
click at [585, 135] on span "View Document" at bounding box center [630, 141] width 126 height 15
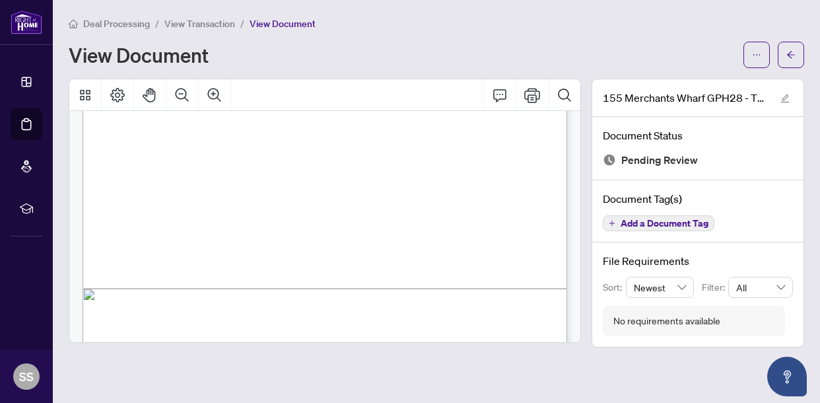
scroll to position [353, 0]
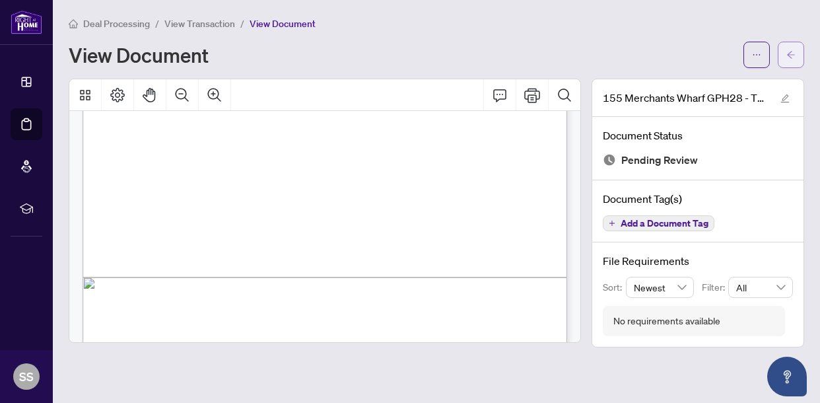
click at [789, 48] on span "button" at bounding box center [790, 54] width 9 height 21
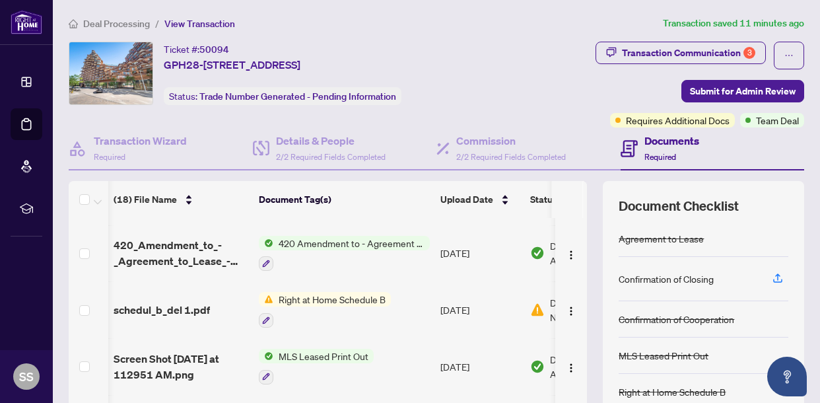
scroll to position [0, 85]
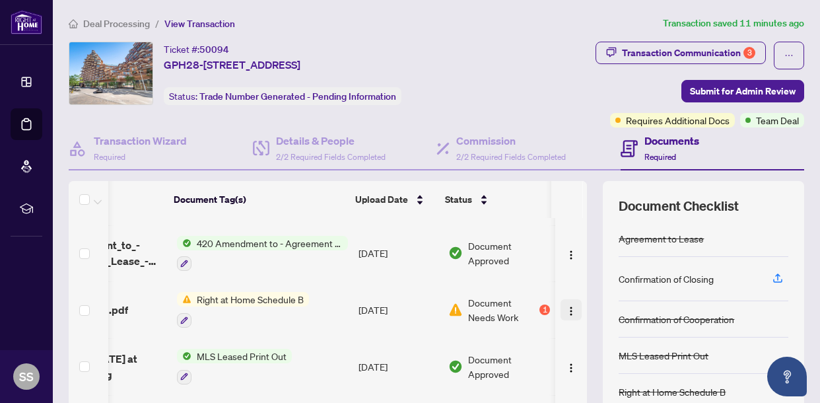
click at [569, 306] on img "button" at bounding box center [571, 311] width 11 height 11
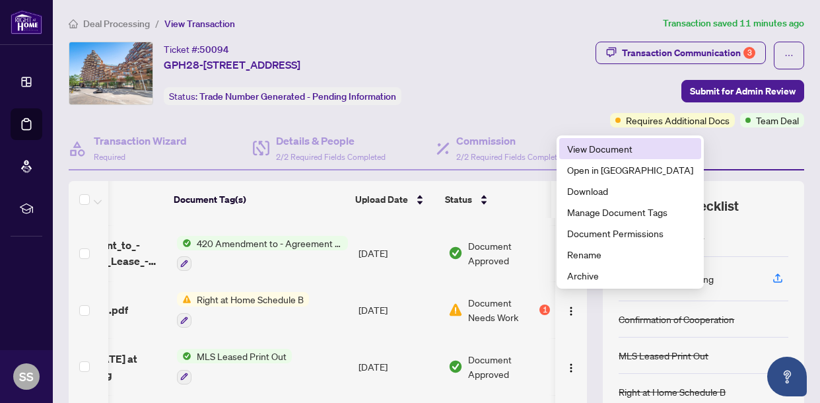
click at [588, 147] on span "View Document" at bounding box center [630, 148] width 126 height 15
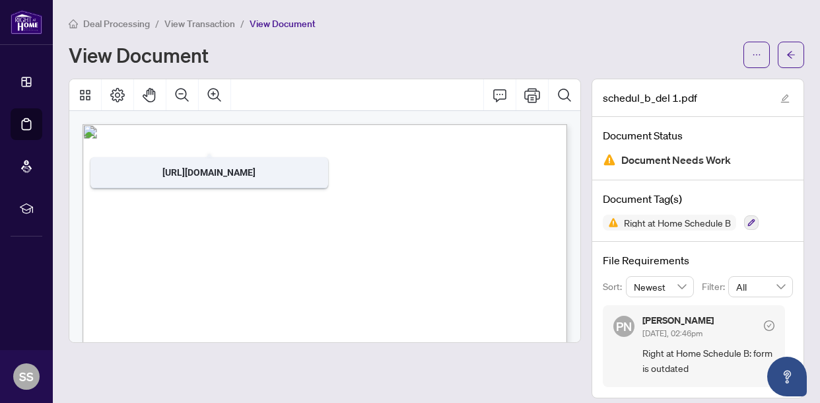
click at [377, 51] on div "View Document" at bounding box center [402, 54] width 667 height 21
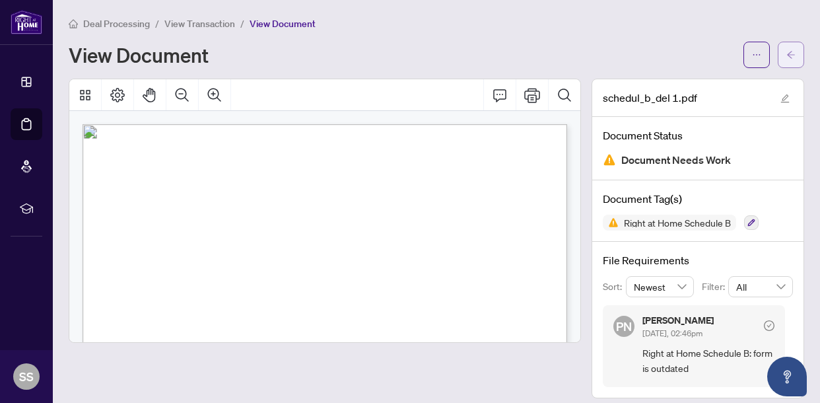
click at [801, 57] on button "button" at bounding box center [790, 55] width 26 height 26
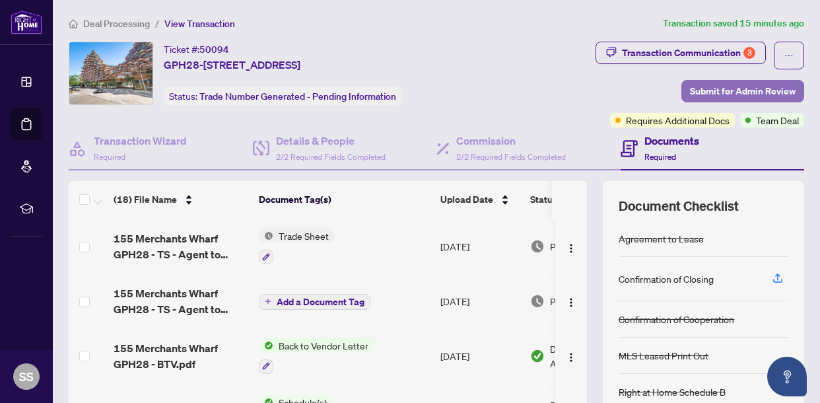
click at [709, 90] on span "Submit for Admin Review" at bounding box center [743, 91] width 106 height 21
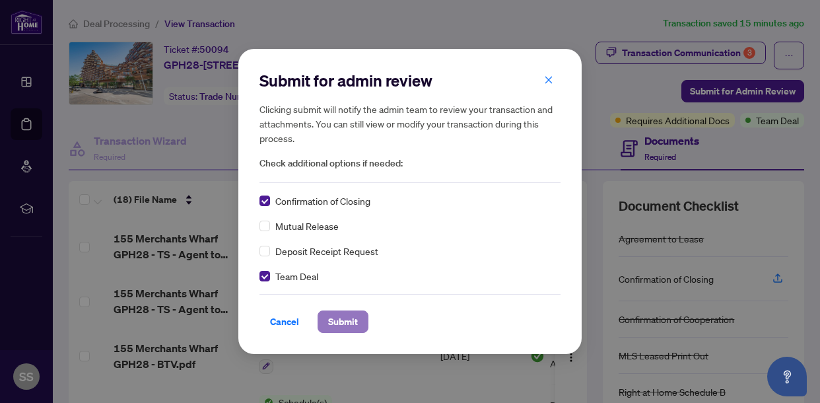
click at [344, 321] on span "Submit" at bounding box center [343, 321] width 30 height 21
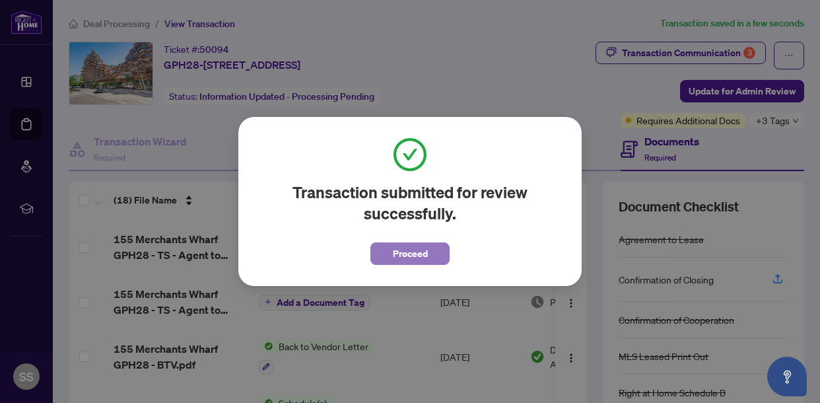
click at [417, 253] on span "Proceed" at bounding box center [410, 253] width 35 height 21
